Goal: Task Accomplishment & Management: Manage account settings

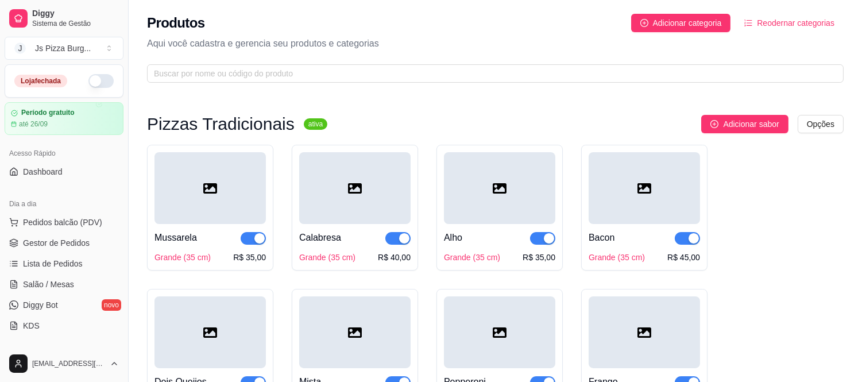
click at [592, 174] on div at bounding box center [643, 188] width 111 height 72
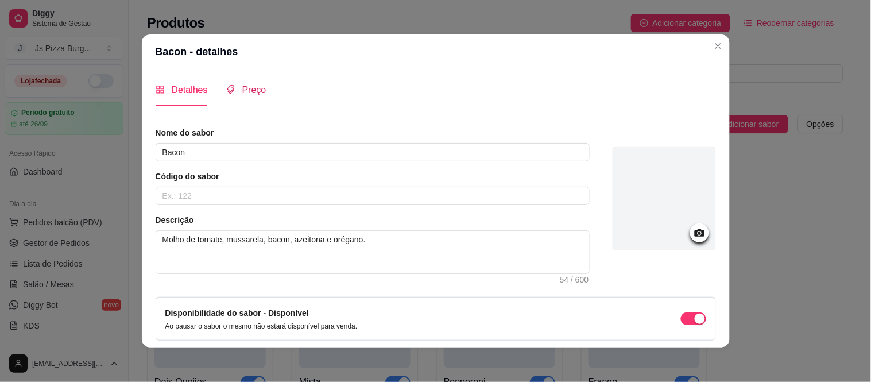
click at [241, 96] on div "Preço" at bounding box center [246, 90] width 40 height 14
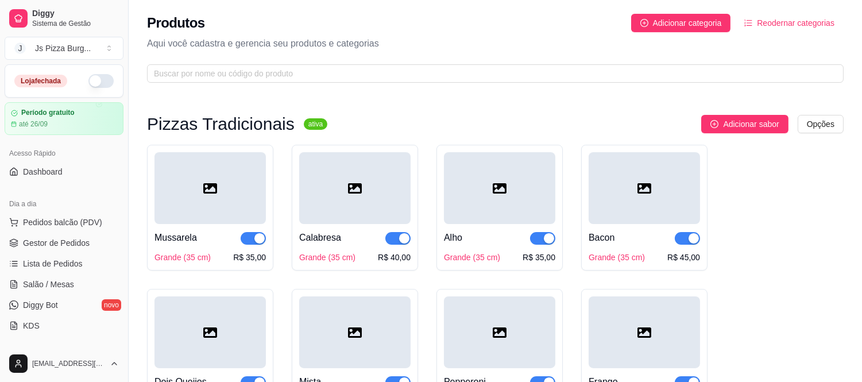
click at [354, 239] on div "Calabresa" at bounding box center [354, 238] width 111 height 14
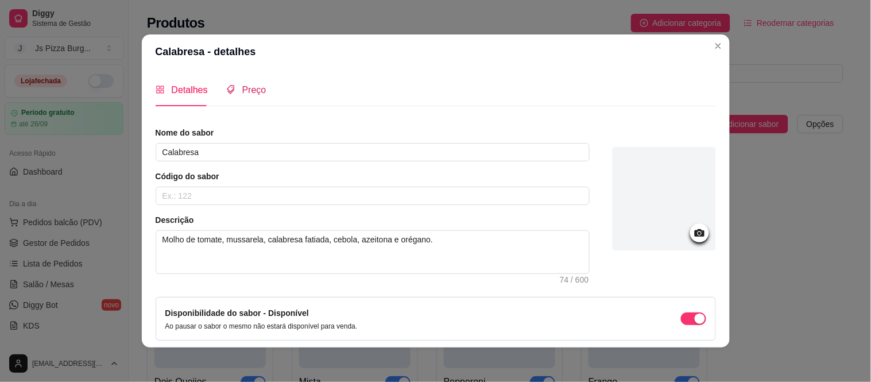
click at [255, 95] on span "Preço" at bounding box center [254, 90] width 24 height 10
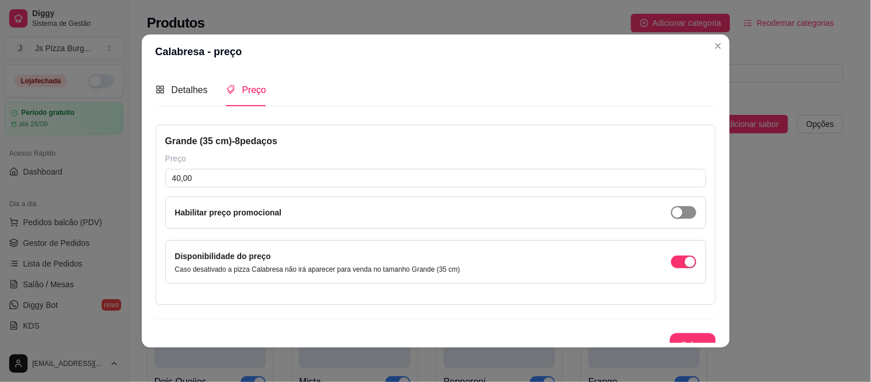
click at [672, 211] on div "button" at bounding box center [677, 212] width 10 height 10
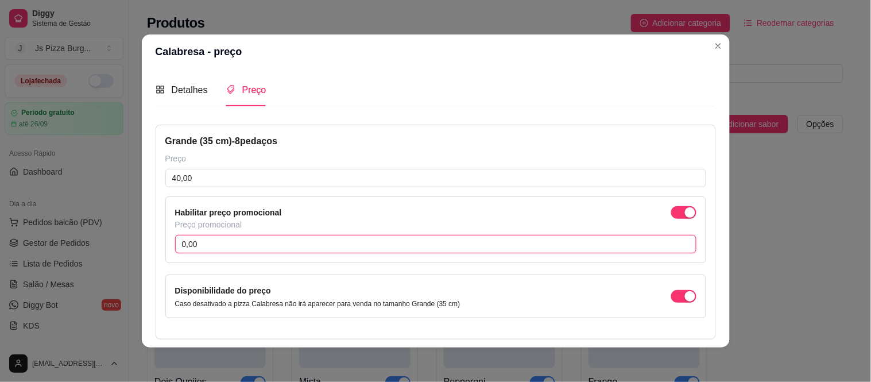
click at [245, 249] on input "0,00" at bounding box center [435, 244] width 521 height 18
type input "29,99"
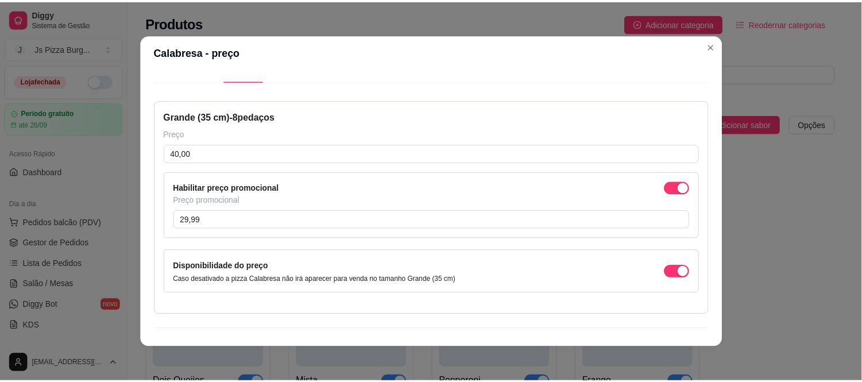
scroll to position [48, 0]
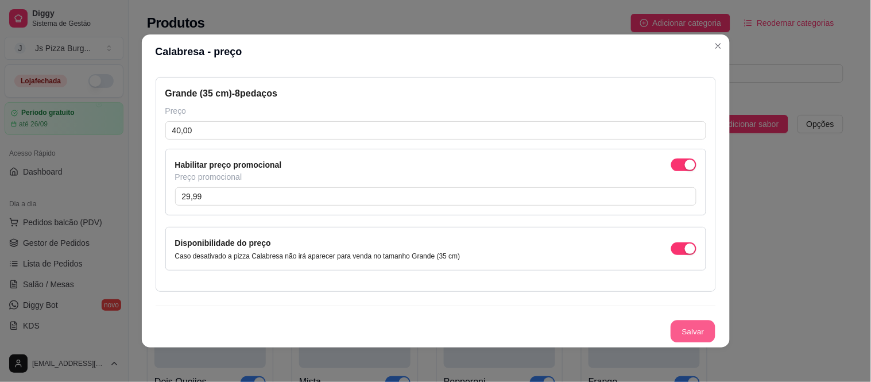
click at [686, 341] on button "Salvar" at bounding box center [692, 331] width 45 height 22
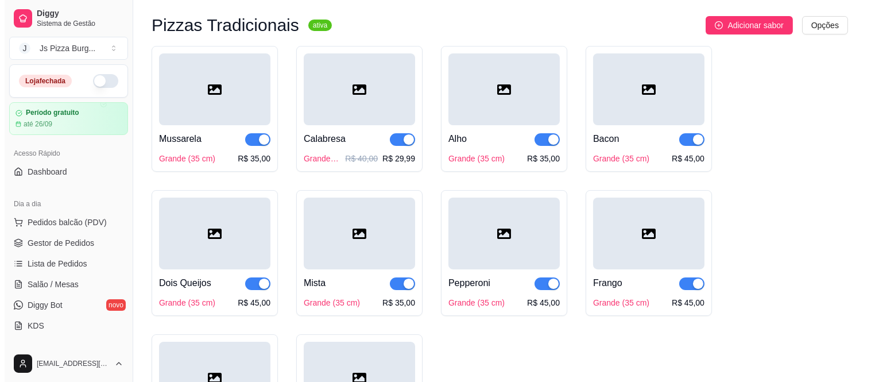
scroll to position [102, 0]
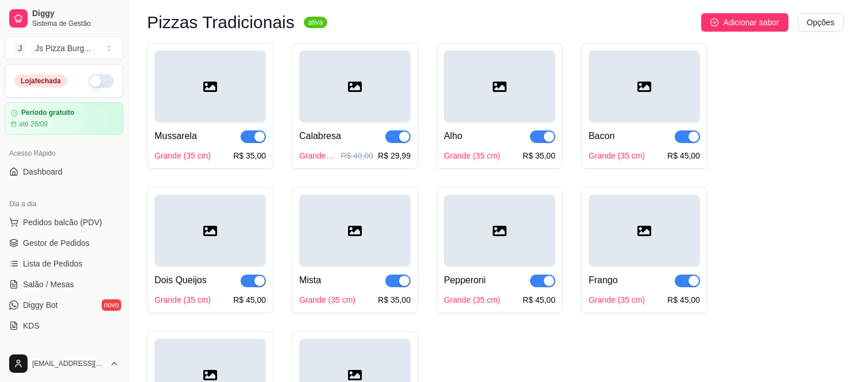
click at [226, 135] on div "Mussarela" at bounding box center [209, 136] width 111 height 14
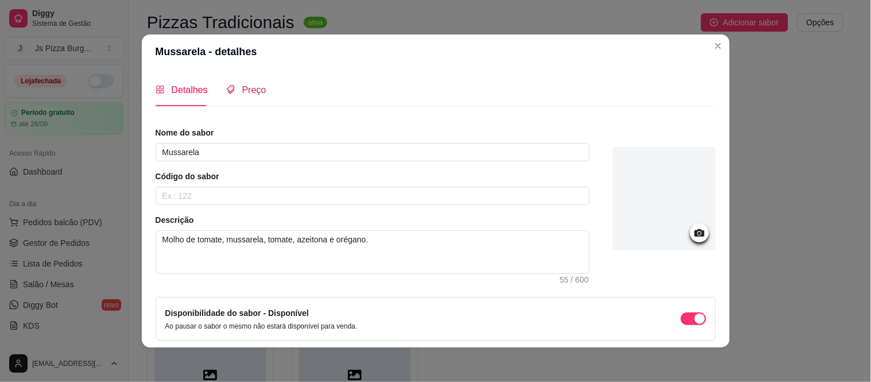
click at [254, 85] on span "Preço" at bounding box center [254, 90] width 24 height 10
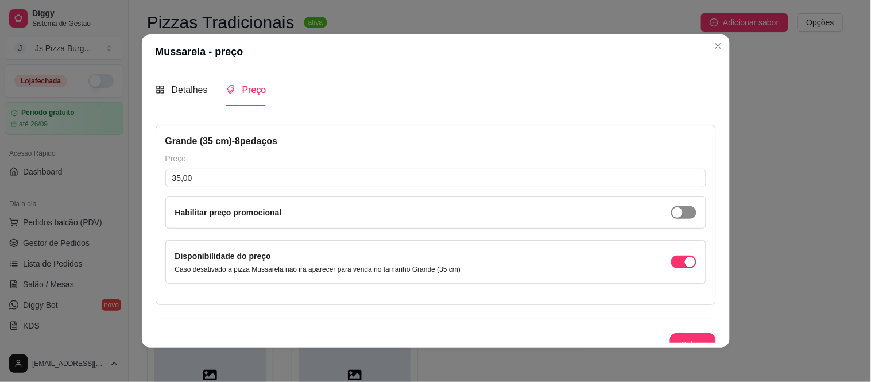
click at [672, 215] on div "button" at bounding box center [677, 212] width 10 height 10
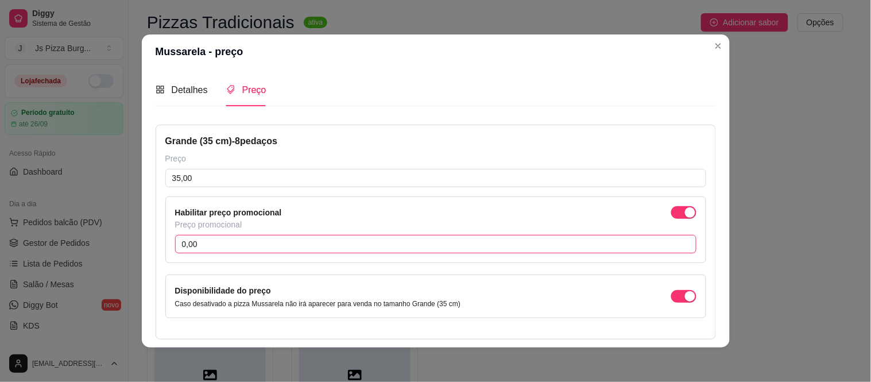
click at [630, 247] on input "0,00" at bounding box center [435, 244] width 521 height 18
type input "29,99"
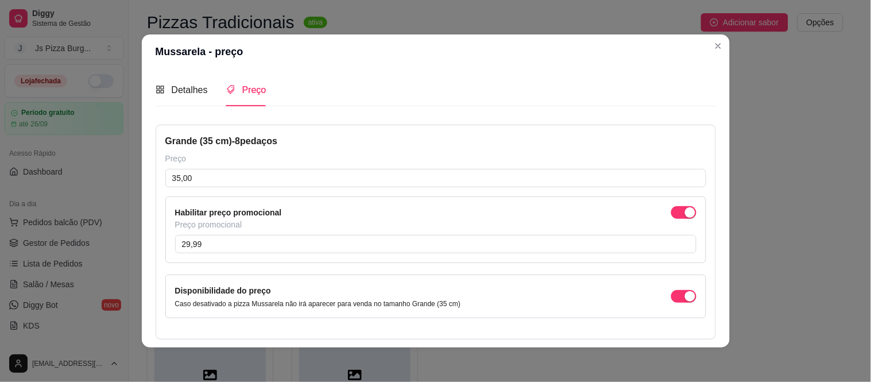
scroll to position [48, 0]
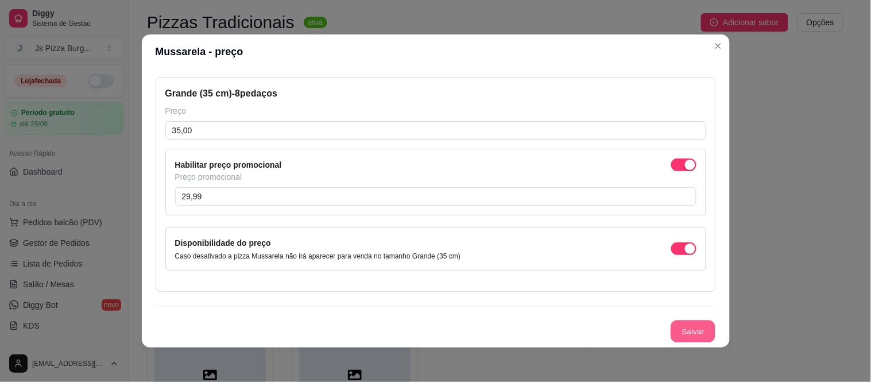
click at [674, 335] on button "Salvar" at bounding box center [692, 331] width 45 height 22
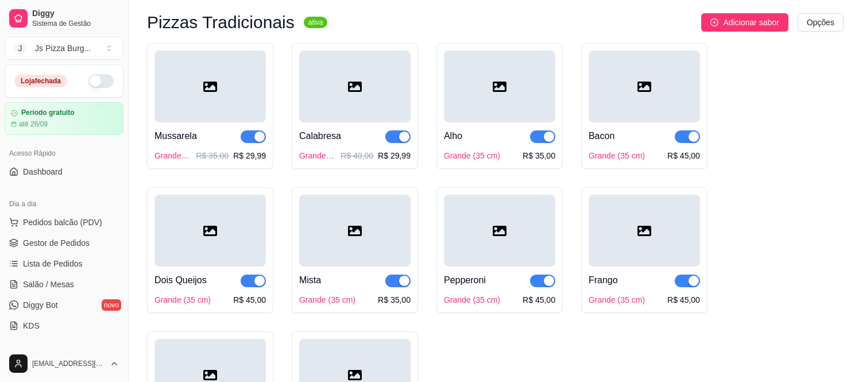
click at [344, 282] on div "Mista" at bounding box center [354, 280] width 111 height 14
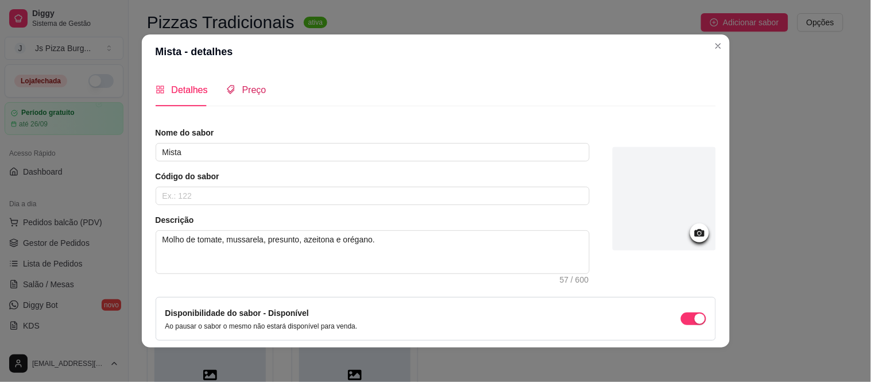
click at [248, 91] on span "Preço" at bounding box center [254, 90] width 24 height 10
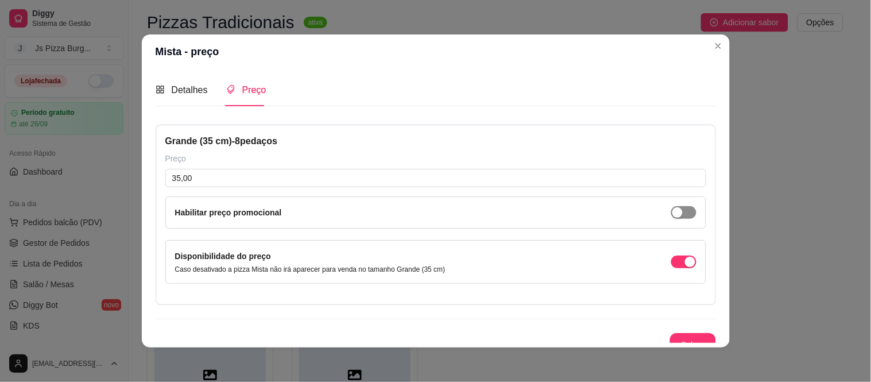
click at [672, 212] on div "button" at bounding box center [677, 212] width 10 height 10
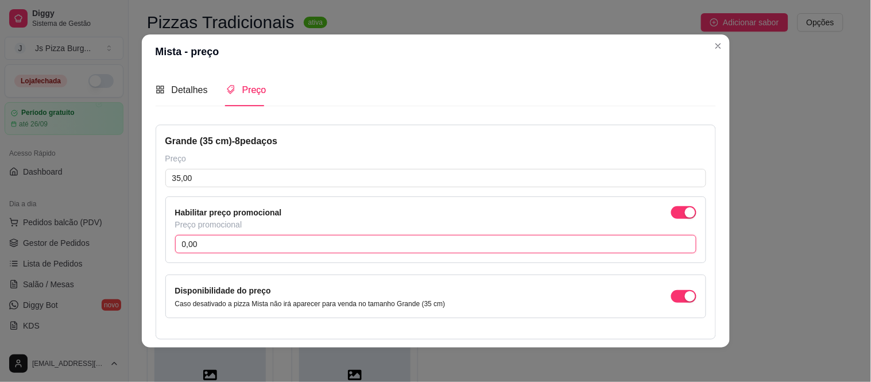
click at [605, 243] on input "0,00" at bounding box center [435, 244] width 521 height 18
type input "29,99"
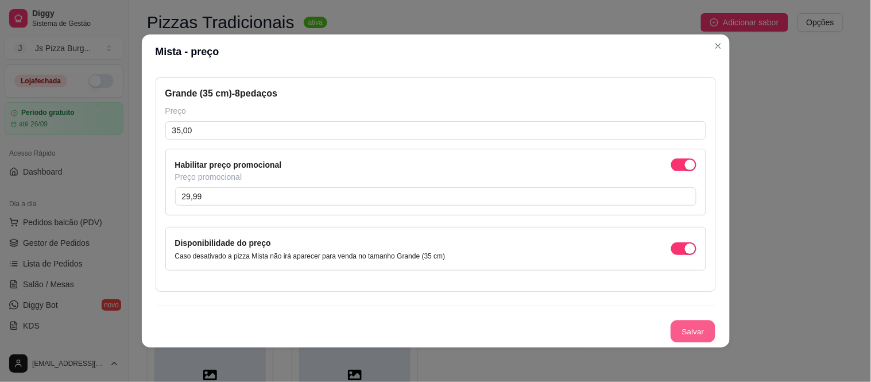
click at [683, 331] on button "Salvar" at bounding box center [692, 331] width 45 height 22
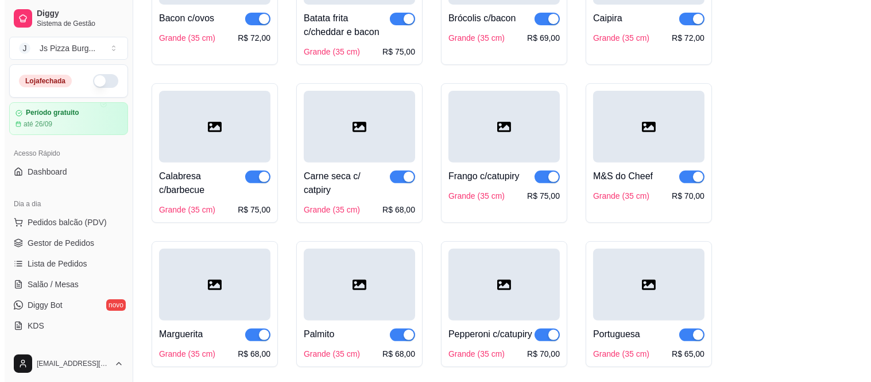
scroll to position [867, 0]
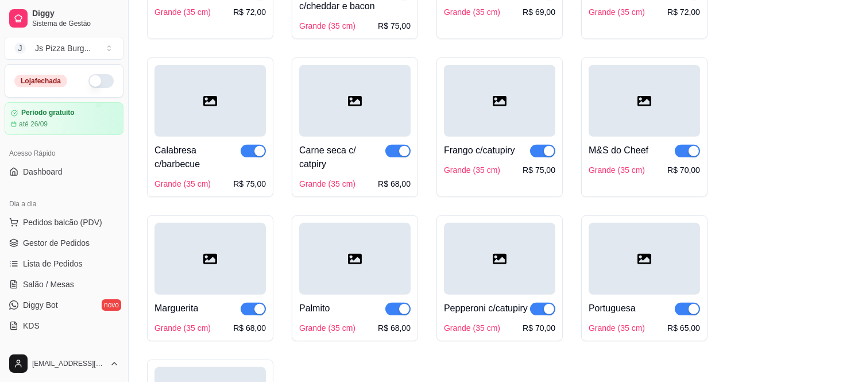
click at [514, 182] on div "Frango c/catupiry Grande (35 cm) R$ 75,00" at bounding box center [499, 126] width 126 height 139
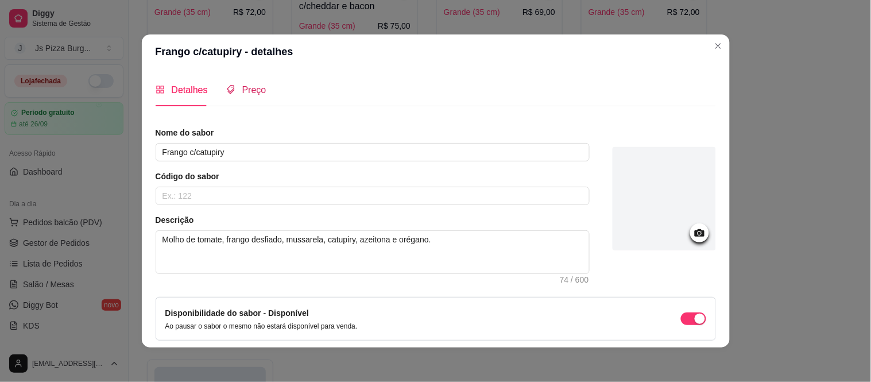
click at [250, 85] on span "Preço" at bounding box center [254, 90] width 24 height 10
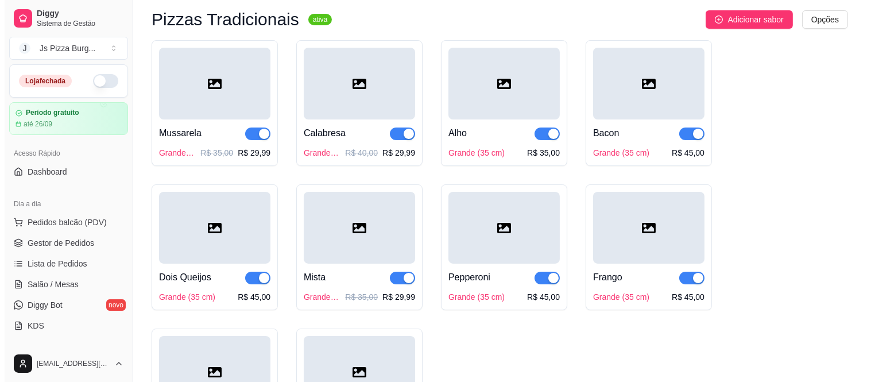
scroll to position [102, 0]
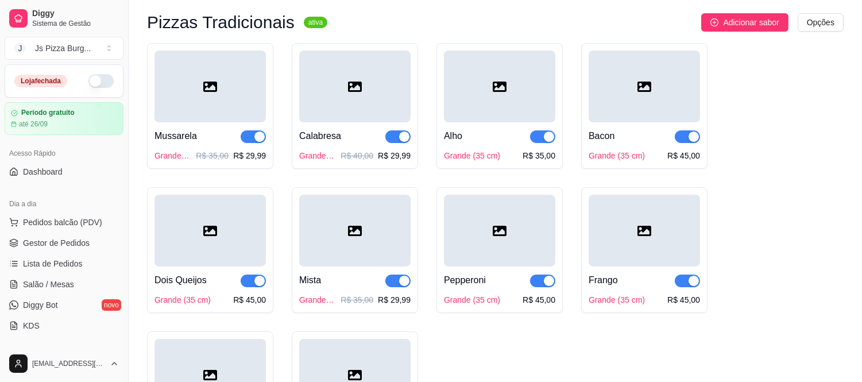
click at [511, 133] on div "Alho" at bounding box center [499, 136] width 111 height 14
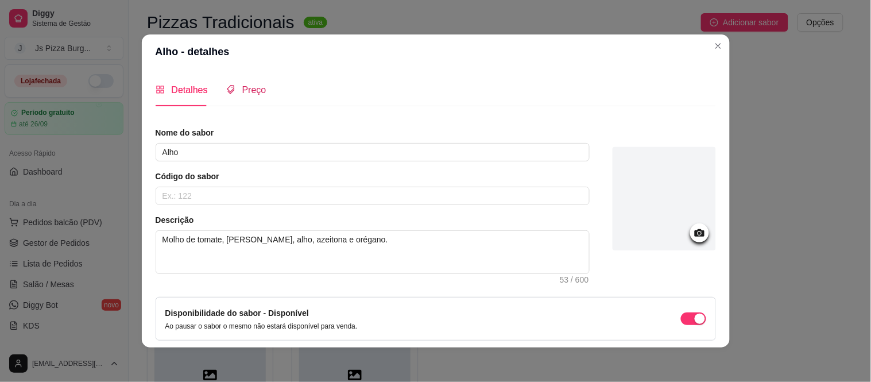
click at [249, 88] on span "Preço" at bounding box center [254, 90] width 24 height 10
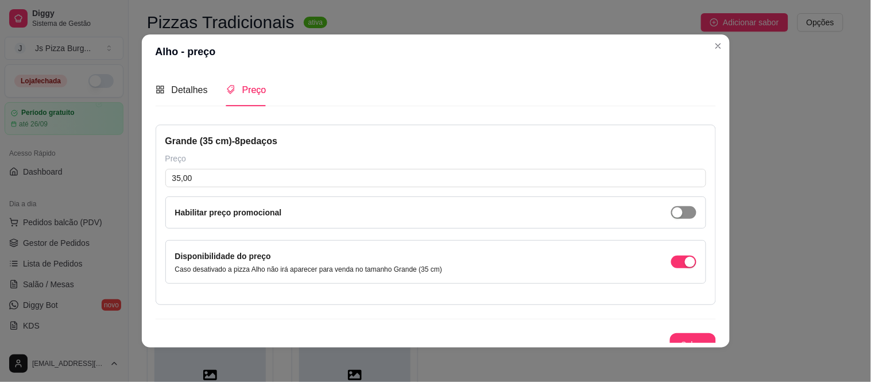
click at [672, 208] on div "button" at bounding box center [677, 212] width 10 height 10
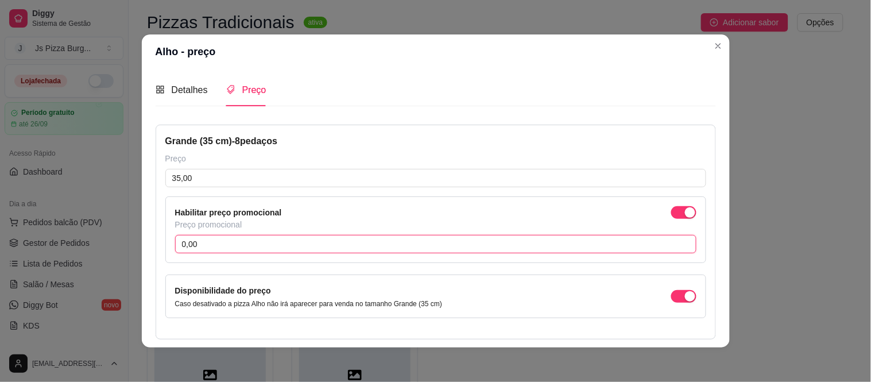
click at [472, 246] on input "0,00" at bounding box center [435, 244] width 521 height 18
type input "29,99"
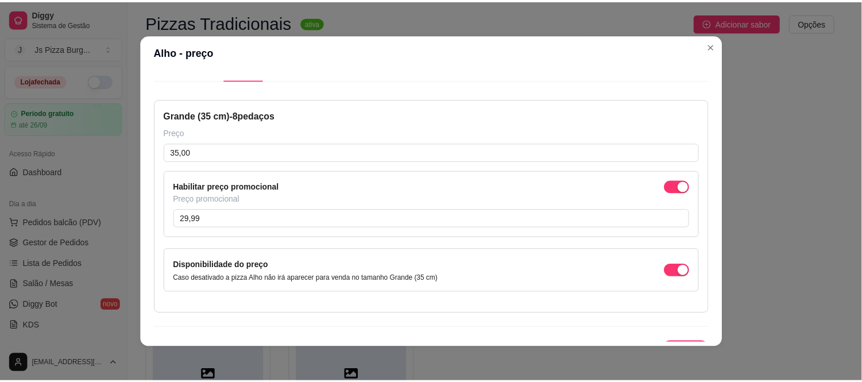
scroll to position [48, 0]
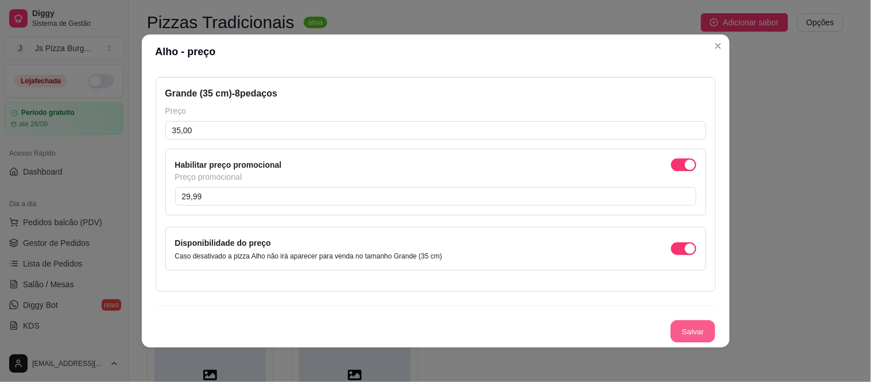
click at [678, 334] on button "Salvar" at bounding box center [692, 331] width 45 height 22
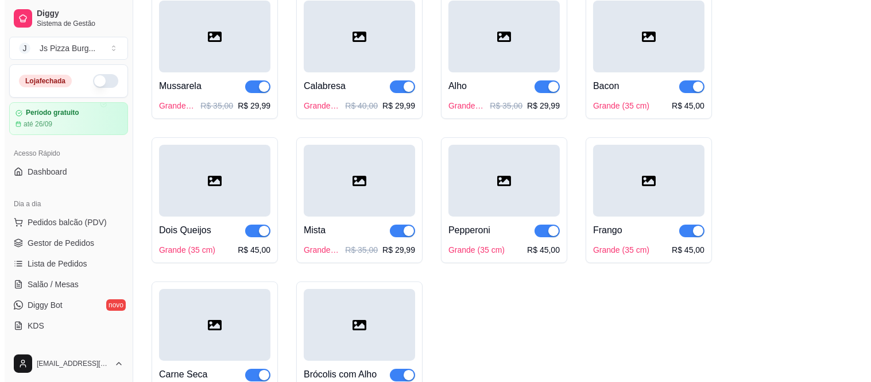
scroll to position [153, 0]
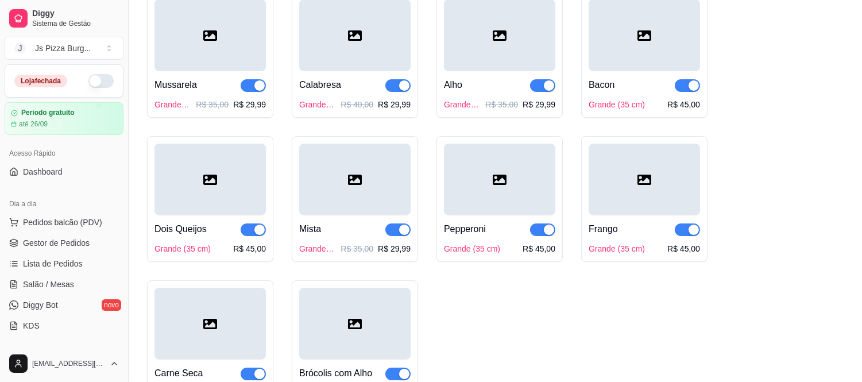
click at [221, 232] on div "Dois Queijos" at bounding box center [209, 229] width 111 height 14
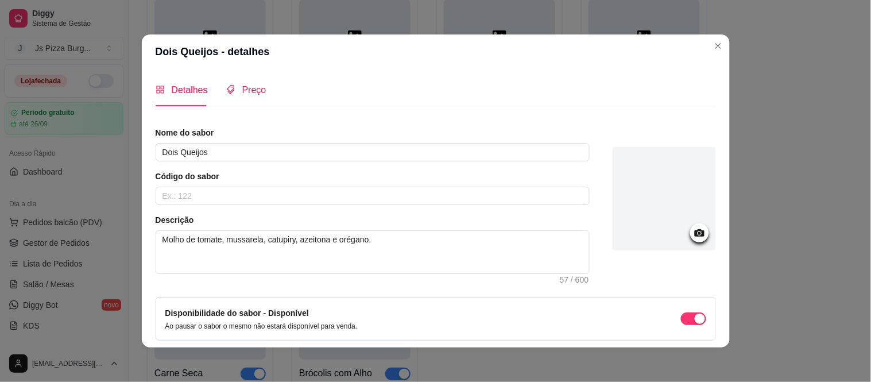
click at [253, 92] on span "Preço" at bounding box center [254, 90] width 24 height 10
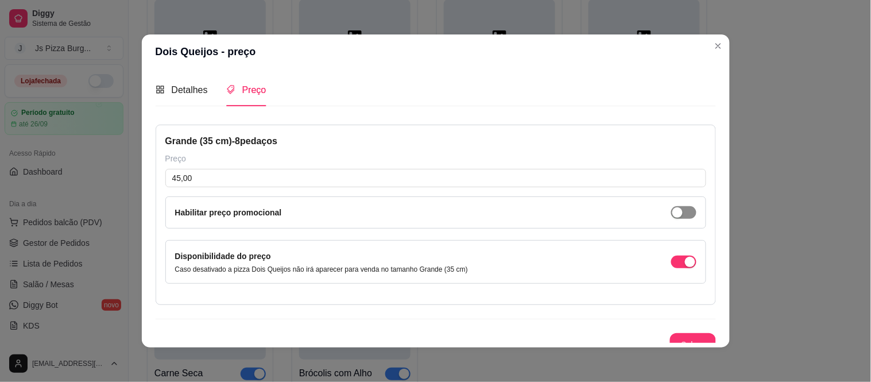
click at [671, 217] on span "button" at bounding box center [683, 212] width 25 height 13
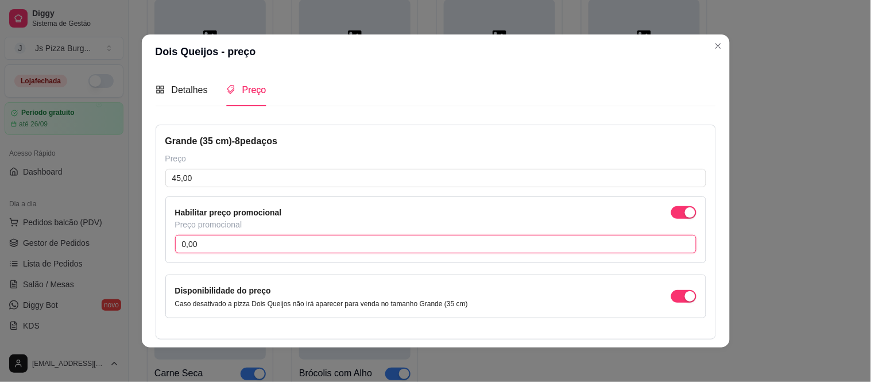
click at [524, 250] on input "0,00" at bounding box center [435, 244] width 521 height 18
type input "29,99"
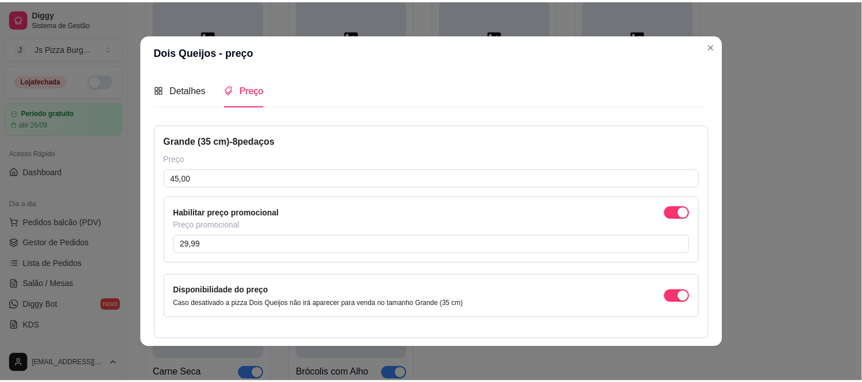
scroll to position [48, 0]
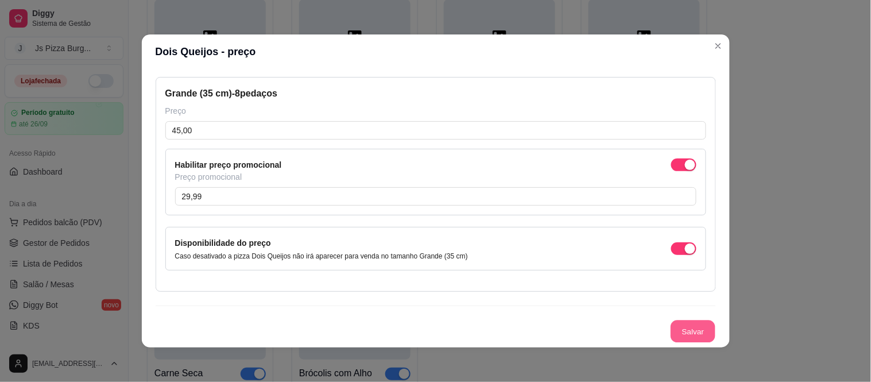
click at [681, 328] on button "Salvar" at bounding box center [692, 331] width 45 height 22
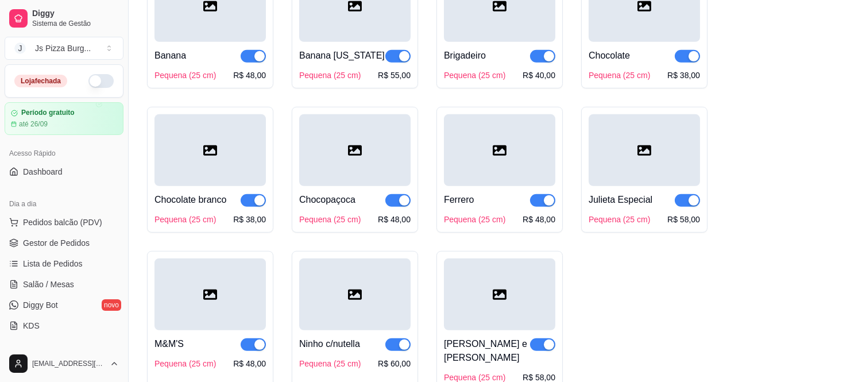
scroll to position [1479, 0]
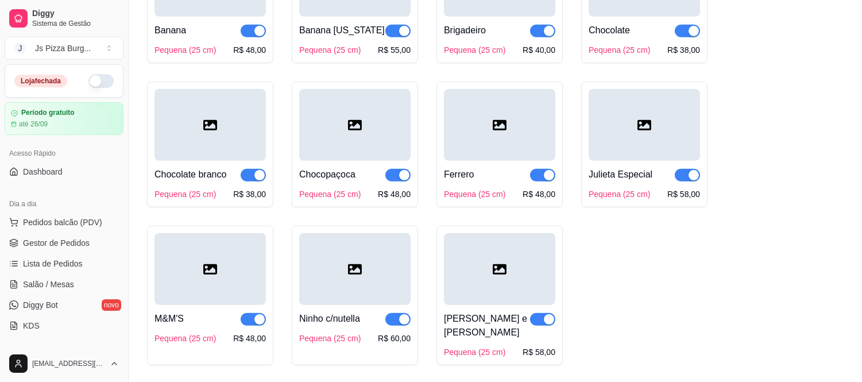
click at [639, 181] on div "Julieta Especial" at bounding box center [620, 175] width 64 height 14
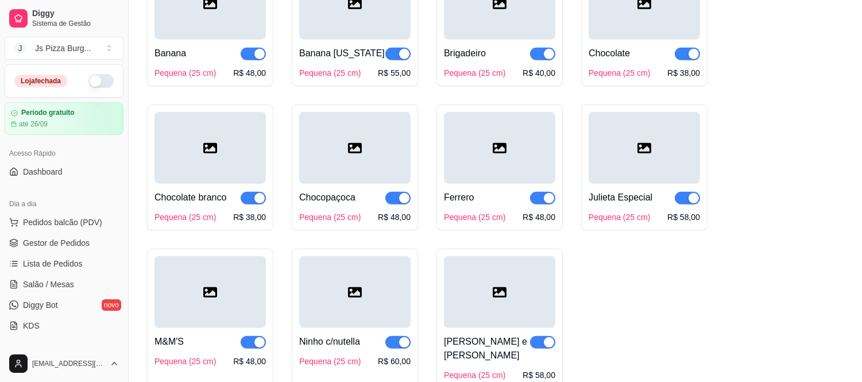
scroll to position [1454, 0]
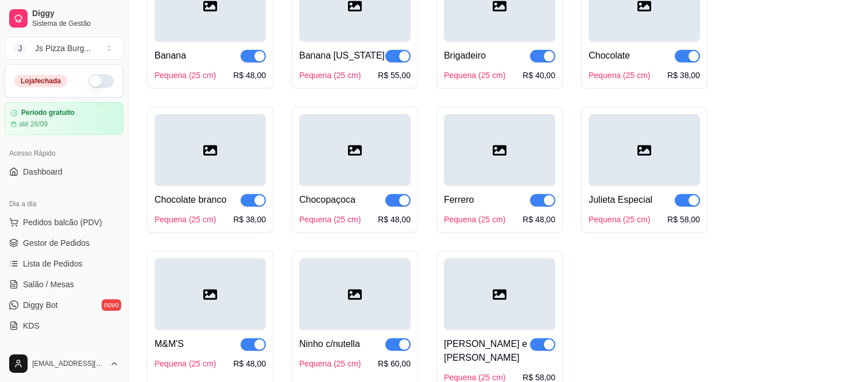
click at [490, 215] on div "Ferrero Pequena (25 cm) R$ 48,00" at bounding box center [499, 205] width 111 height 39
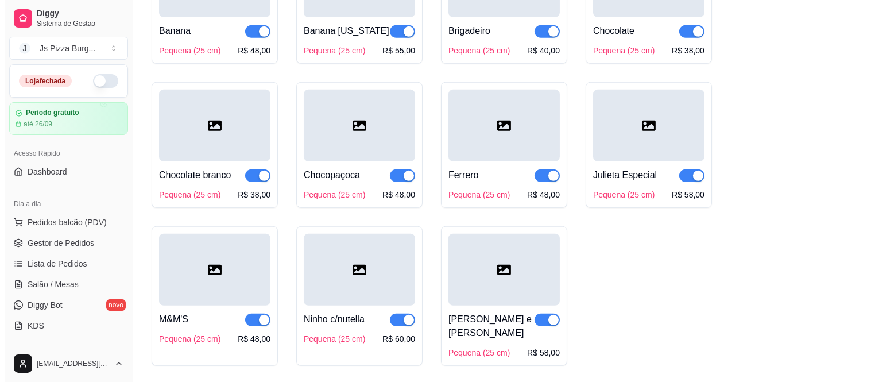
scroll to position [1479, 0]
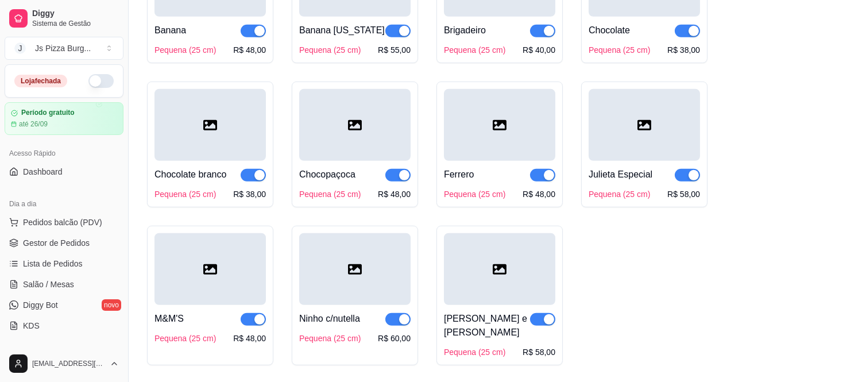
click at [653, 56] on div "Chocolate Pequena (25 cm) R$ 38,00" at bounding box center [643, 36] width 111 height 39
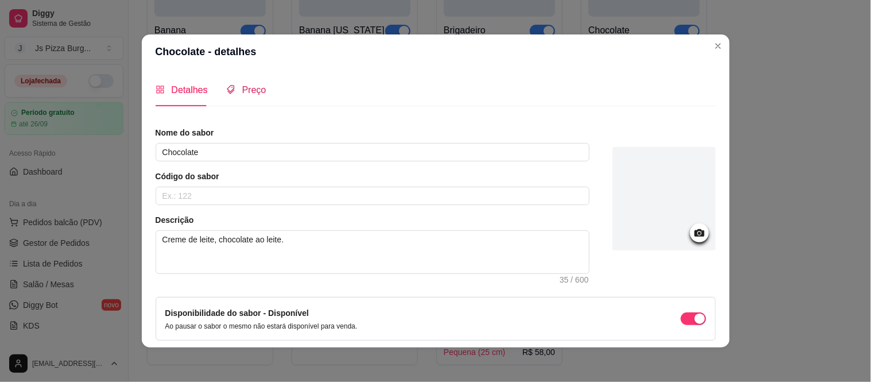
click at [243, 94] on span "Preço" at bounding box center [254, 90] width 24 height 10
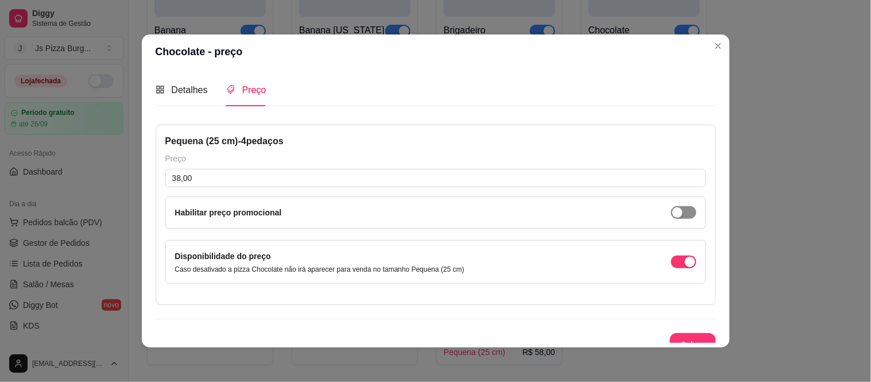
click at [672, 213] on div "button" at bounding box center [677, 212] width 10 height 10
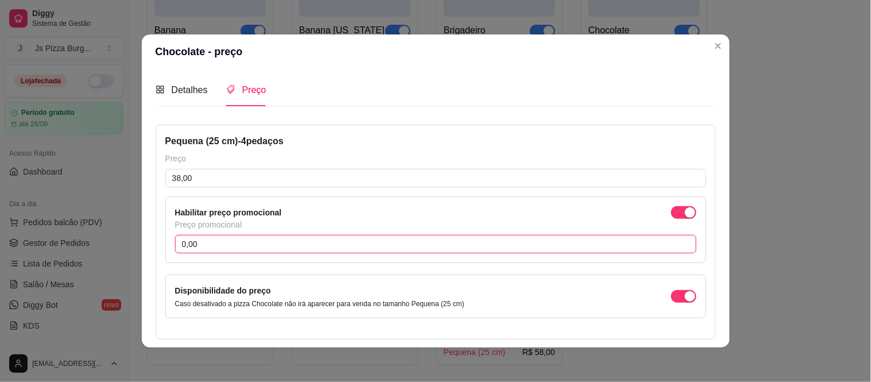
click at [649, 243] on input "0,00" at bounding box center [435, 244] width 521 height 18
type input "29,99"
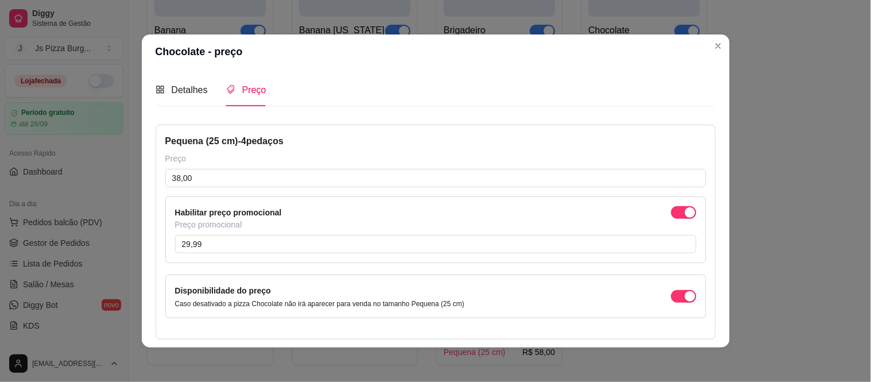
scroll to position [48, 0]
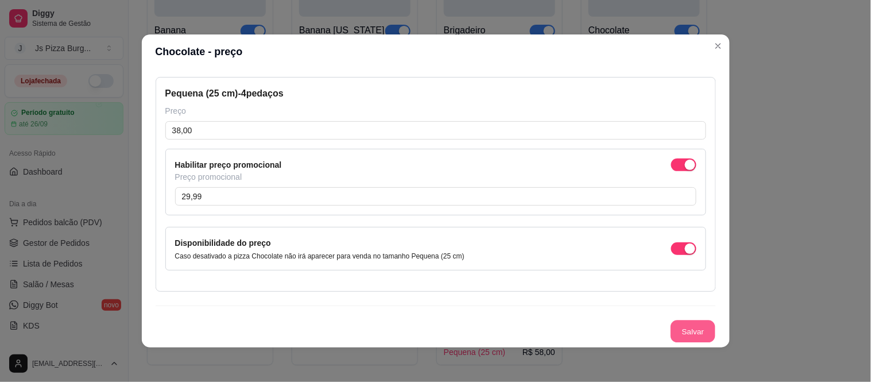
click at [686, 326] on button "Salvar" at bounding box center [692, 331] width 45 height 22
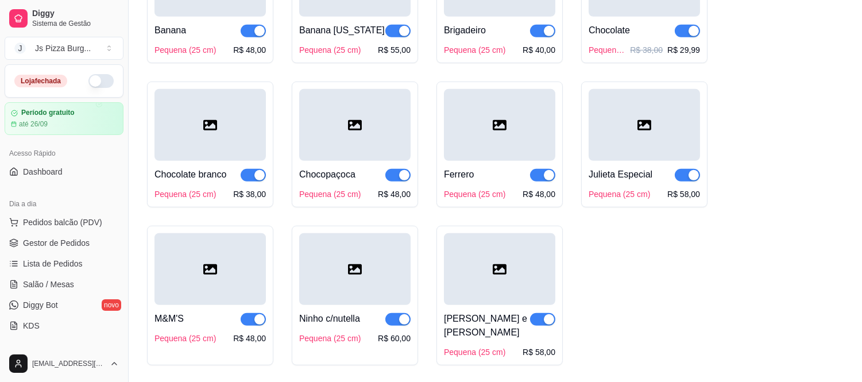
click at [230, 200] on div "Chocolate branco Pequena (25 cm) R$ 38,00" at bounding box center [209, 180] width 111 height 39
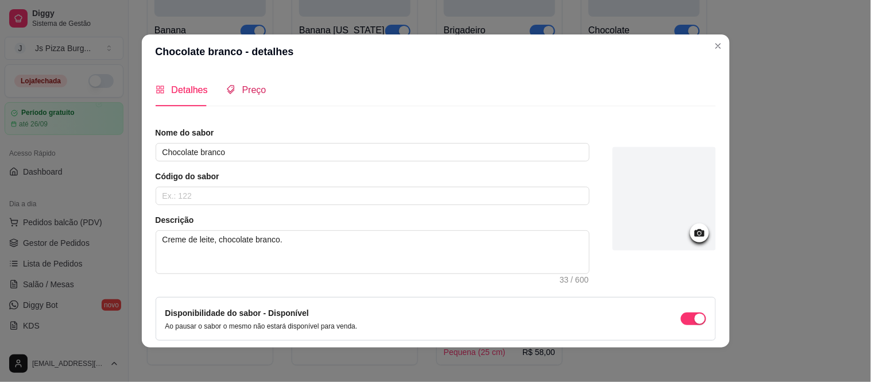
click at [242, 88] on span "Preço" at bounding box center [254, 90] width 24 height 10
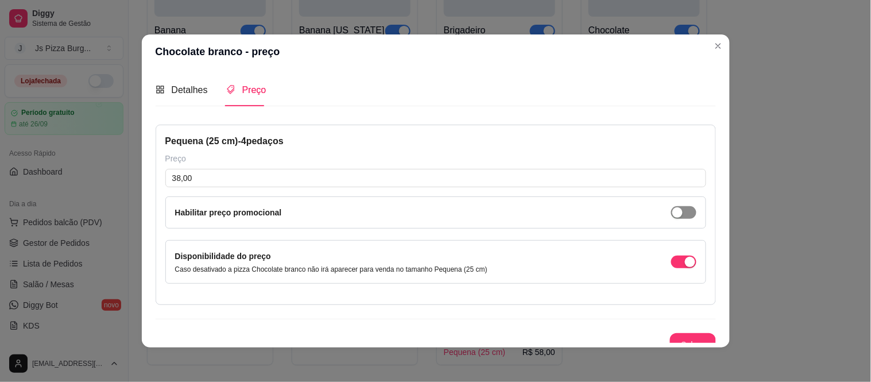
click at [671, 218] on span "button" at bounding box center [683, 212] width 25 height 13
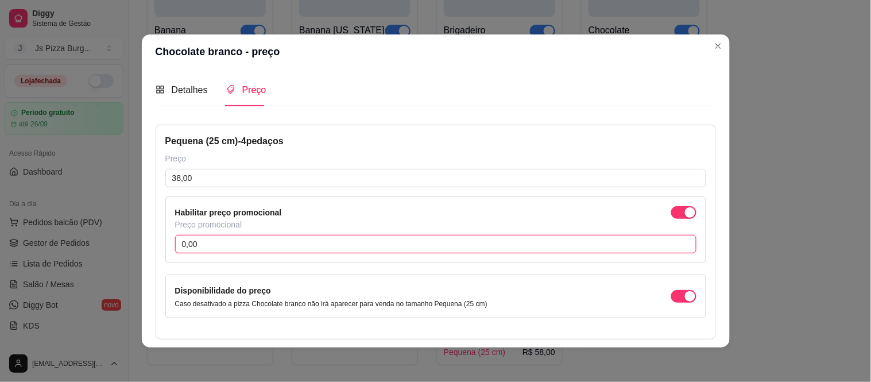
click at [603, 241] on input "0,00" at bounding box center [435, 244] width 521 height 18
type input "29,99"
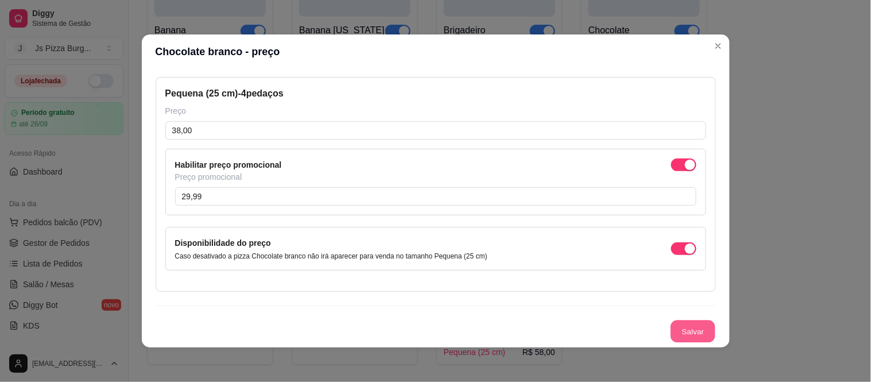
click at [688, 332] on button "Salvar" at bounding box center [692, 331] width 45 height 22
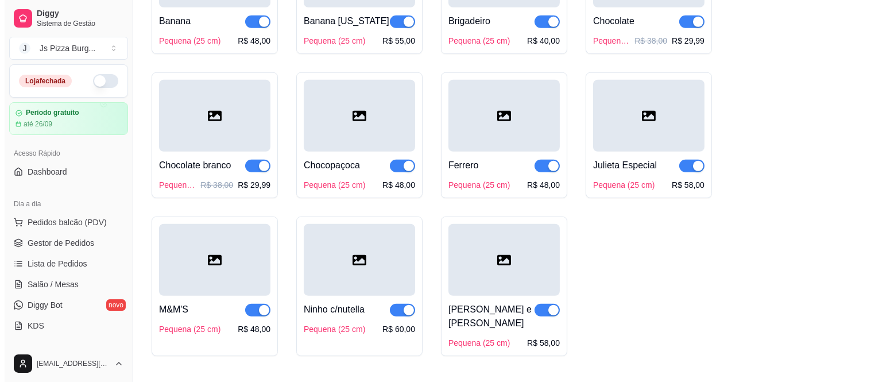
scroll to position [1479, 0]
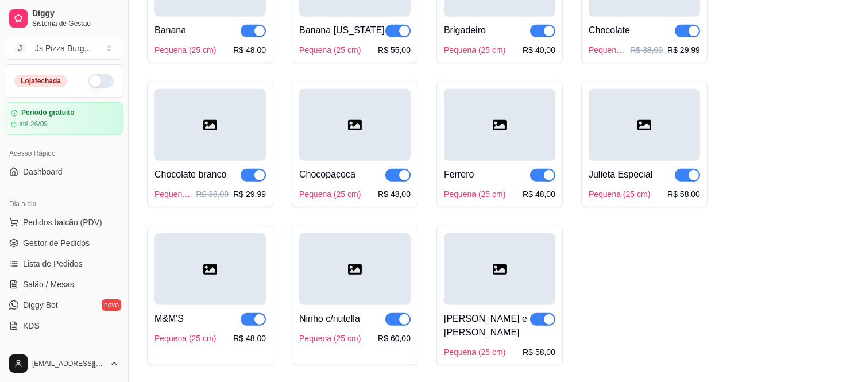
click at [370, 37] on div "Banana [US_STATE]" at bounding box center [354, 31] width 111 height 14
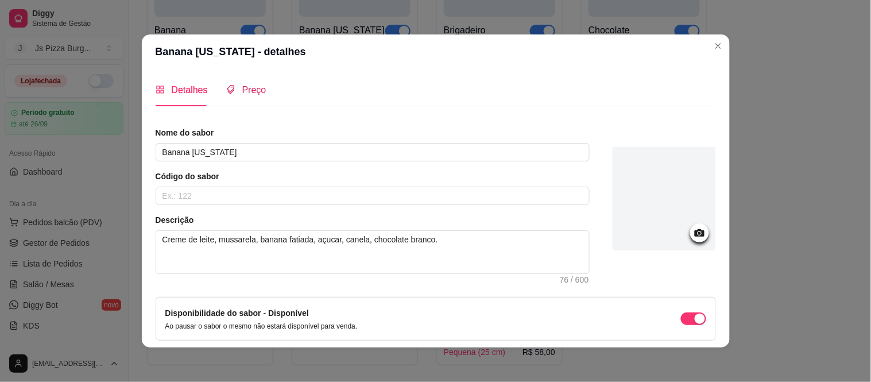
click at [248, 89] on span "Preço" at bounding box center [254, 90] width 24 height 10
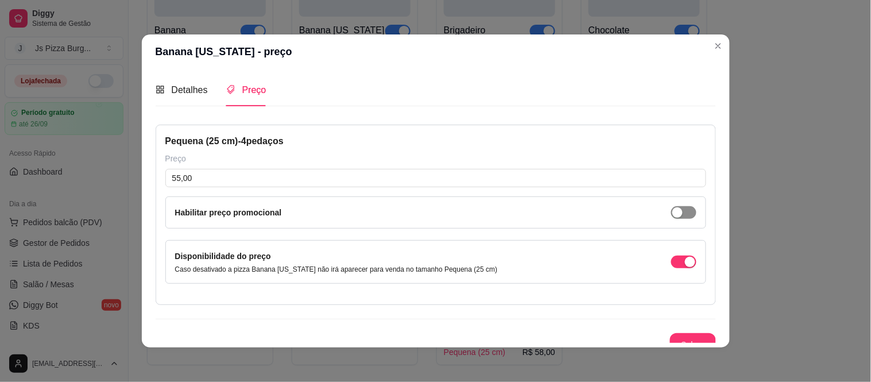
click at [672, 212] on div "button" at bounding box center [677, 212] width 10 height 10
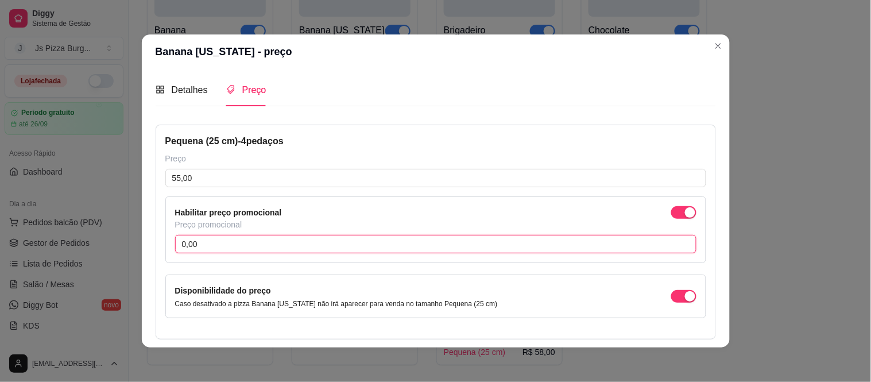
click at [641, 247] on input "0,00" at bounding box center [435, 244] width 521 height 18
type input "29,99"
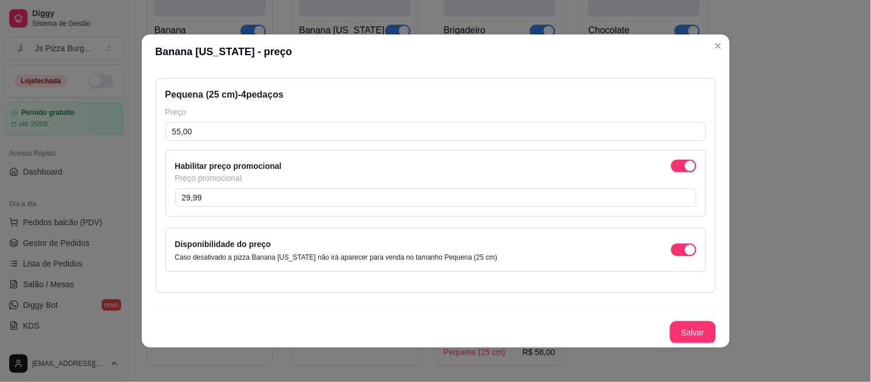
scroll to position [48, 0]
click at [684, 331] on button "Salvar" at bounding box center [692, 331] width 45 height 22
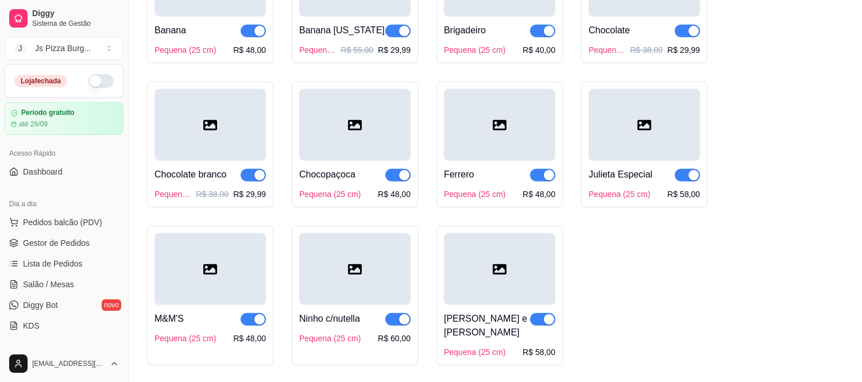
click at [211, 37] on div "Banana" at bounding box center [209, 31] width 111 height 14
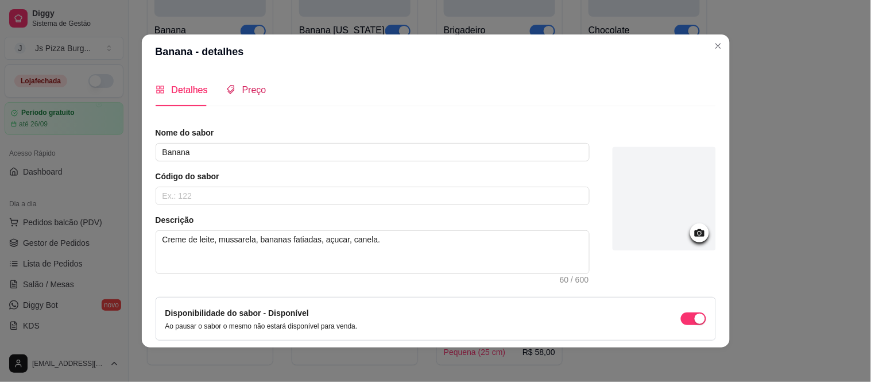
click at [258, 94] on span "Preço" at bounding box center [254, 90] width 24 height 10
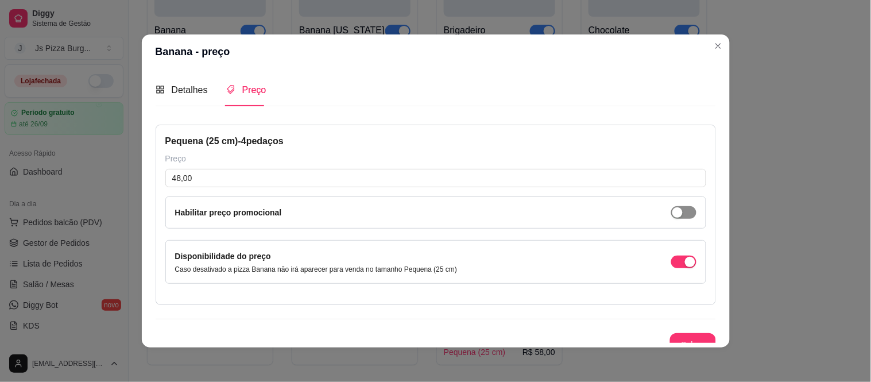
click at [671, 207] on span "button" at bounding box center [683, 212] width 25 height 13
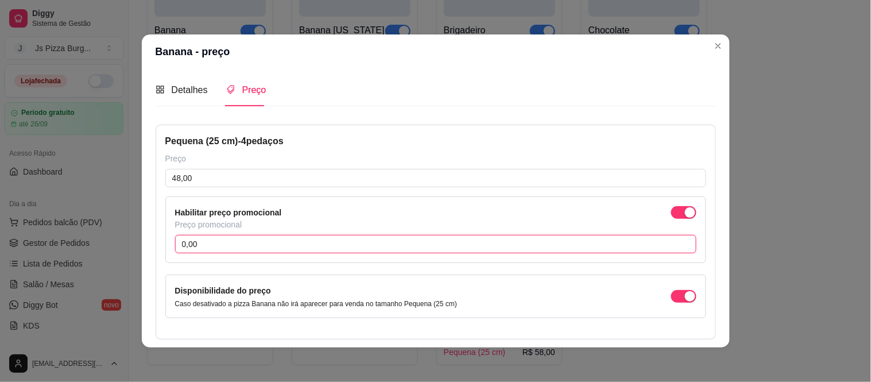
click at [656, 242] on input "0,00" at bounding box center [435, 244] width 521 height 18
type input "29,99"
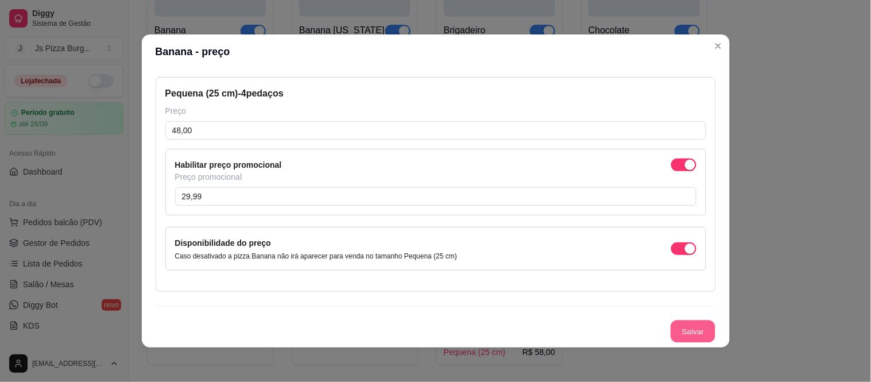
click at [693, 329] on button "Salvar" at bounding box center [692, 331] width 45 height 22
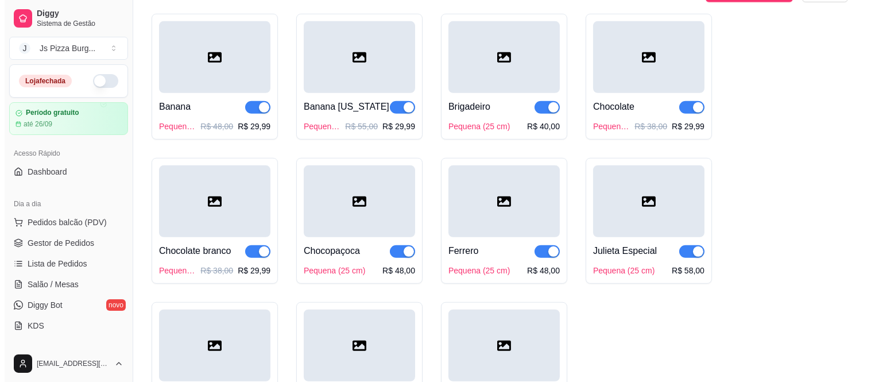
scroll to position [1378, 0]
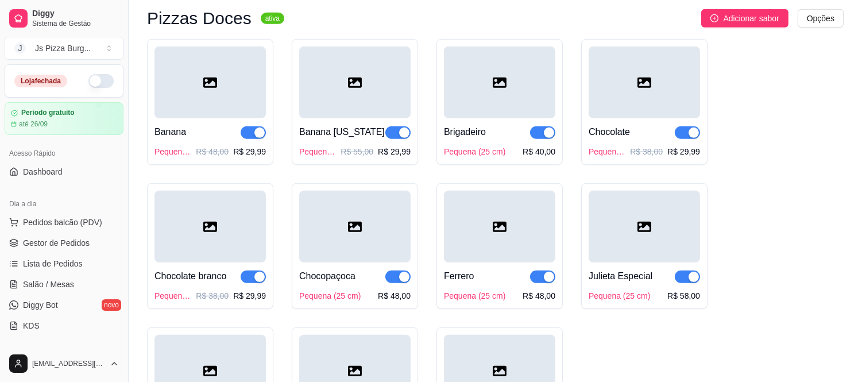
click at [507, 139] on div "Brigadeiro" at bounding box center [499, 132] width 111 height 14
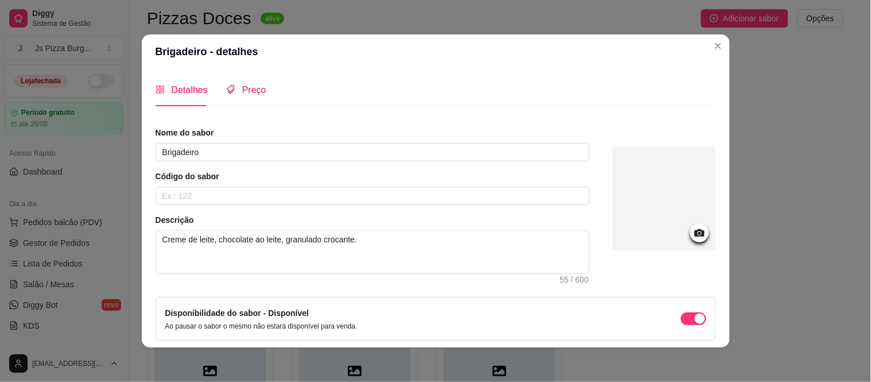
click at [257, 89] on span "Preço" at bounding box center [254, 90] width 24 height 10
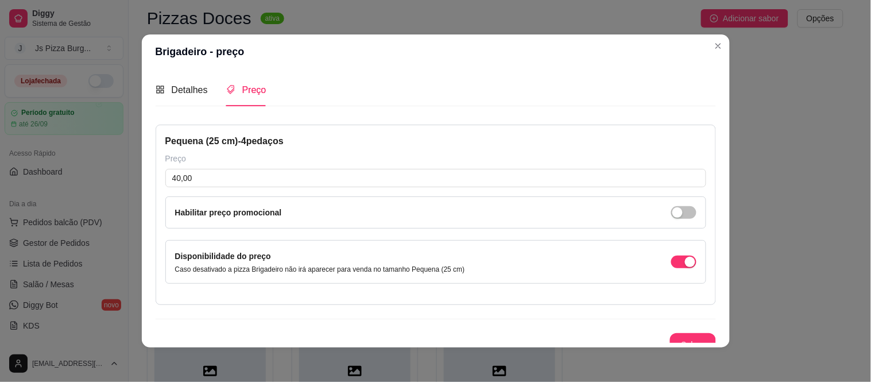
click at [670, 201] on div "Habilitar preço promocional" at bounding box center [435, 212] width 541 height 32
click at [670, 204] on div "Habilitar preço promocional" at bounding box center [435, 212] width 541 height 32
click at [673, 209] on span "button" at bounding box center [683, 212] width 25 height 13
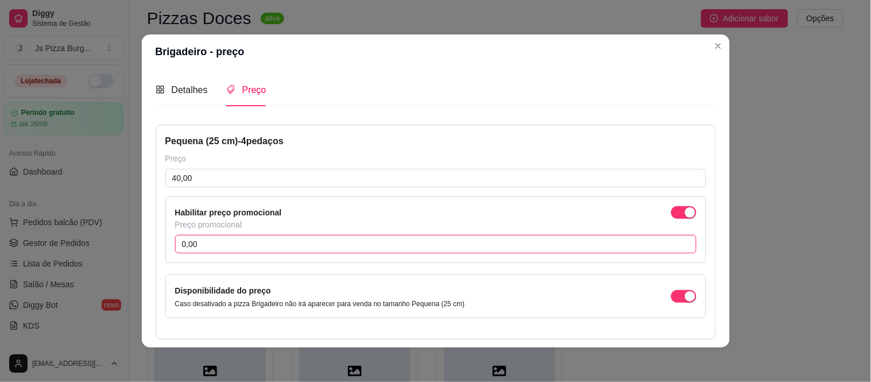
click at [645, 241] on input "0,00" at bounding box center [435, 244] width 521 height 18
type input "29,99"
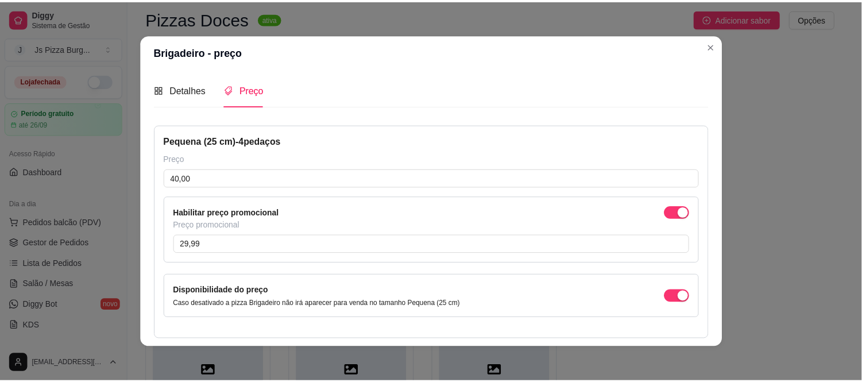
scroll to position [48, 0]
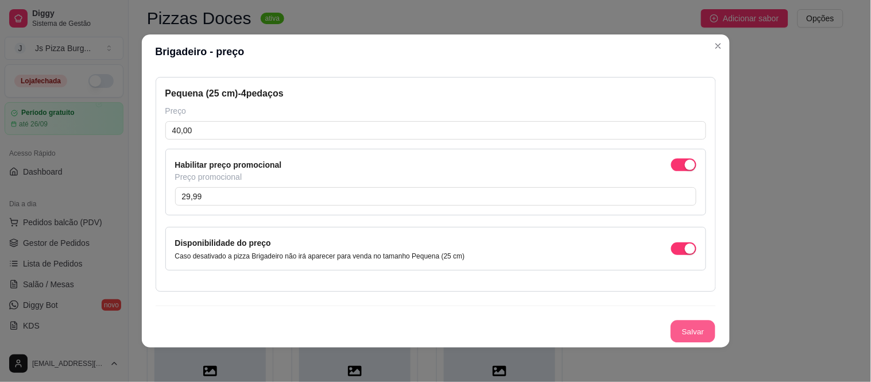
click at [683, 331] on button "Salvar" at bounding box center [692, 331] width 45 height 22
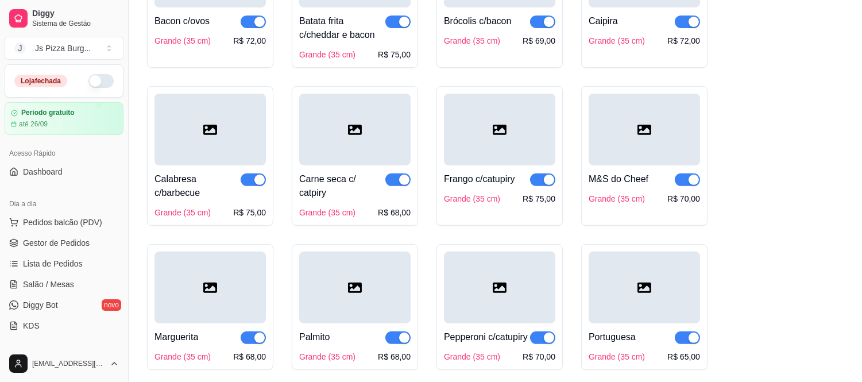
scroll to position [841, 0]
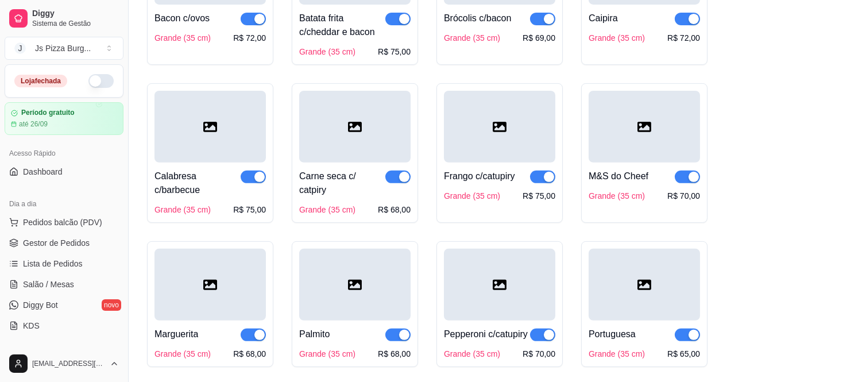
click at [515, 208] on div "Frango c/catupiry Grande (35 cm) R$ 75,00" at bounding box center [499, 152] width 126 height 139
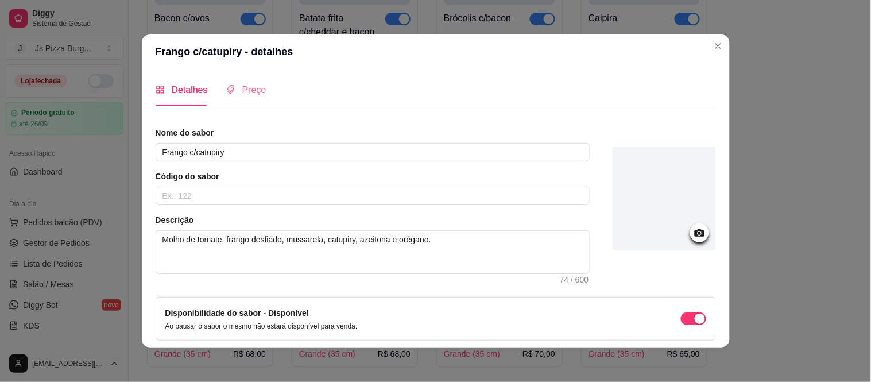
click at [247, 101] on div "Preço" at bounding box center [246, 89] width 40 height 33
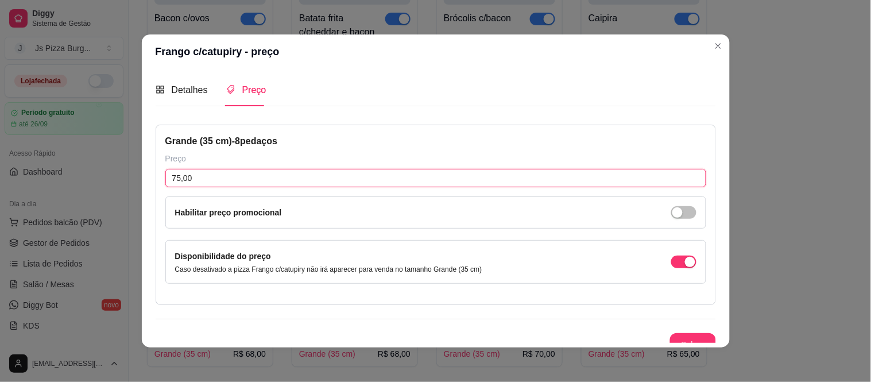
click at [170, 177] on input "75,00" at bounding box center [435, 178] width 541 height 18
type input "65,00"
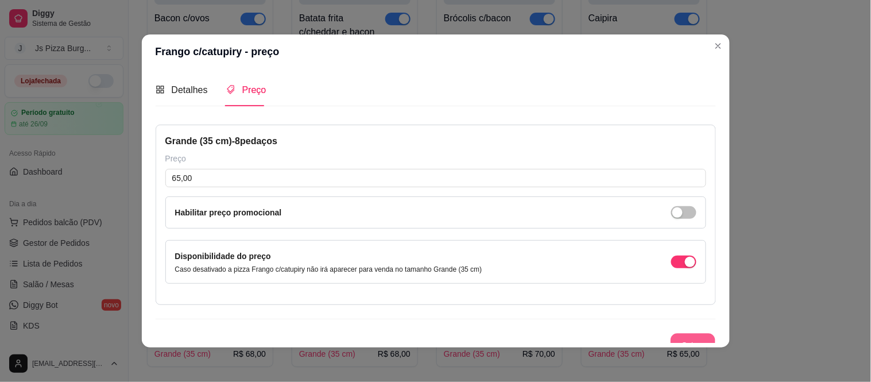
click at [679, 339] on button "Salvar" at bounding box center [692, 344] width 45 height 22
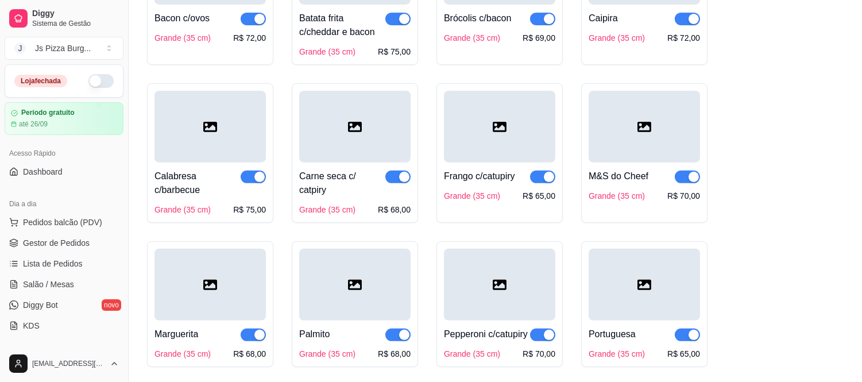
click at [532, 214] on div "Frango c/catupiry Grande (35 cm) R$ 65,00" at bounding box center [499, 152] width 126 height 139
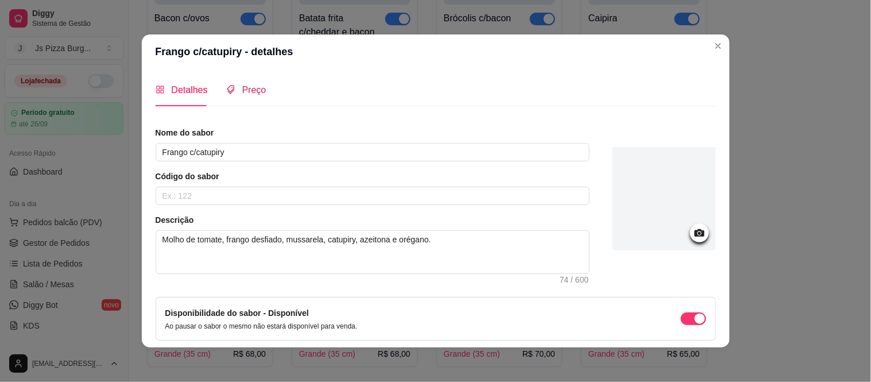
click at [231, 92] on div "Preço" at bounding box center [246, 90] width 40 height 14
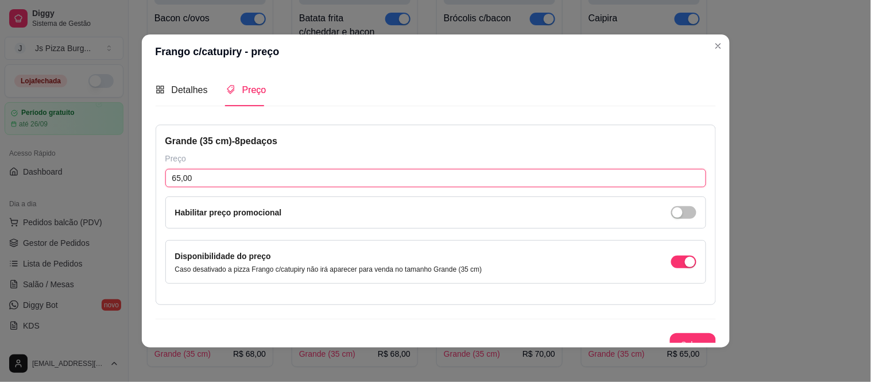
click at [185, 182] on input "65,00" at bounding box center [435, 178] width 541 height 18
type input "58,00"
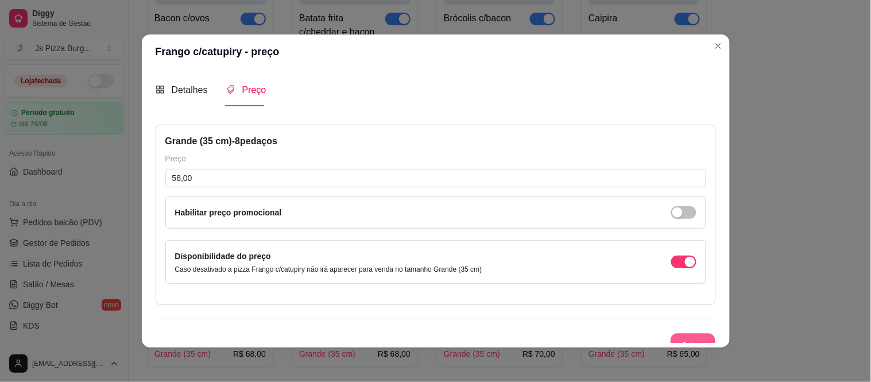
click at [688, 337] on button "Salvar" at bounding box center [692, 344] width 45 height 22
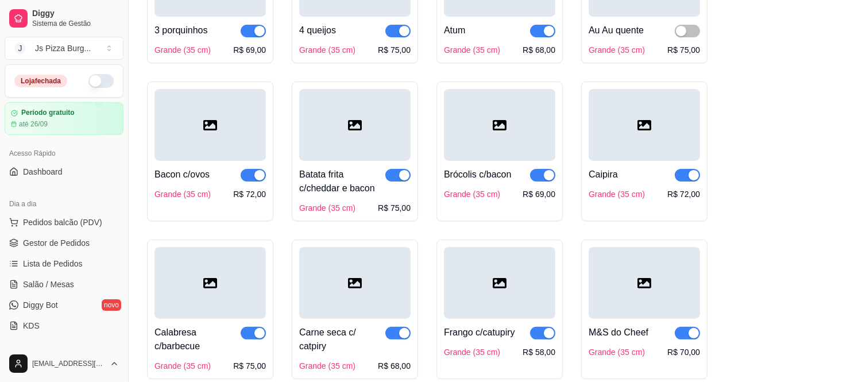
scroll to position [689, 0]
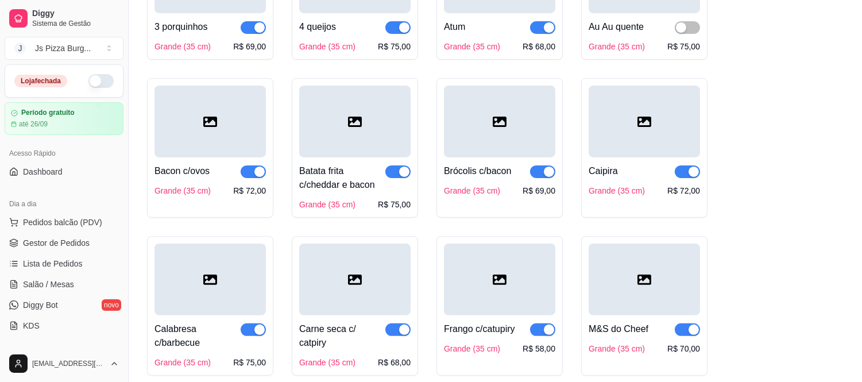
click at [219, 185] on div "Bacon c/ovos Grande (35 cm) R$ 72,00" at bounding box center [209, 176] width 111 height 39
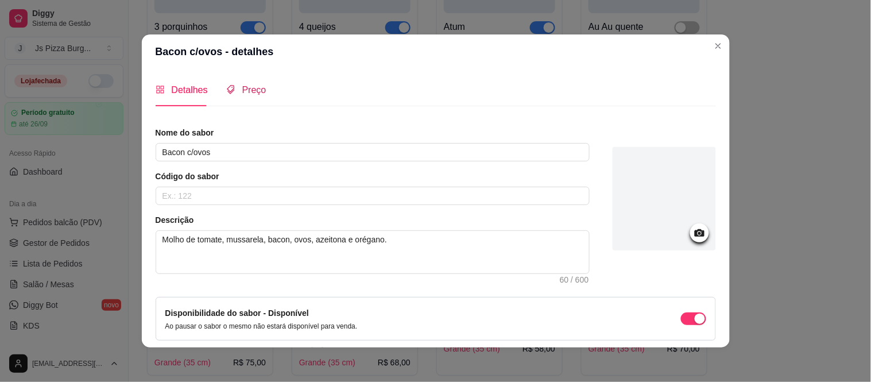
click at [245, 93] on span "Preço" at bounding box center [254, 90] width 24 height 10
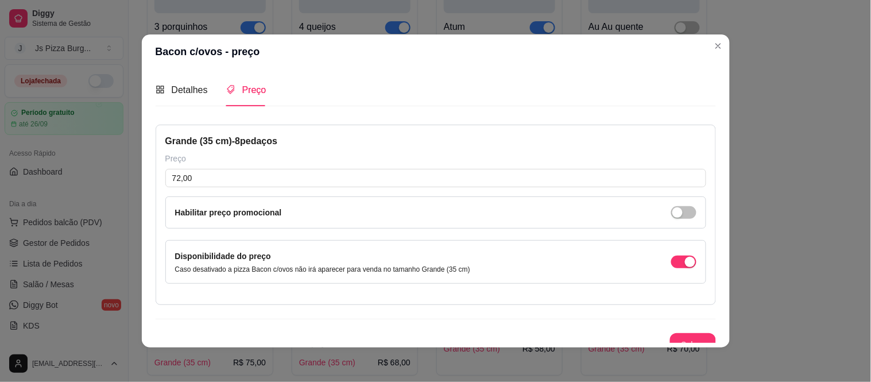
click at [245, 93] on span "Preço" at bounding box center [254, 90] width 24 height 10
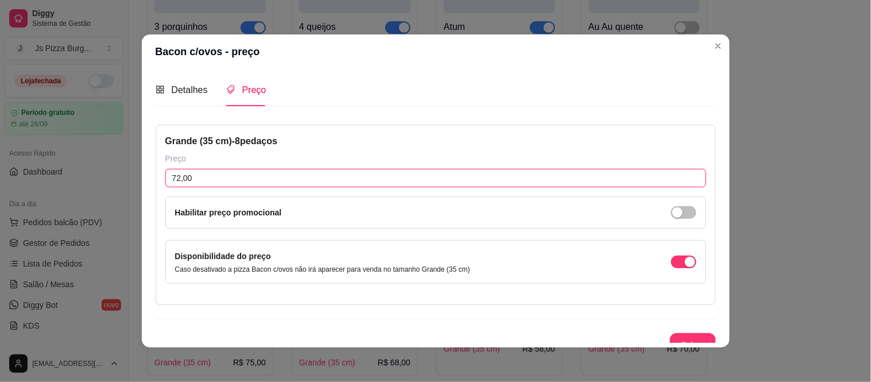
click at [174, 179] on input "72,00" at bounding box center [435, 178] width 541 height 18
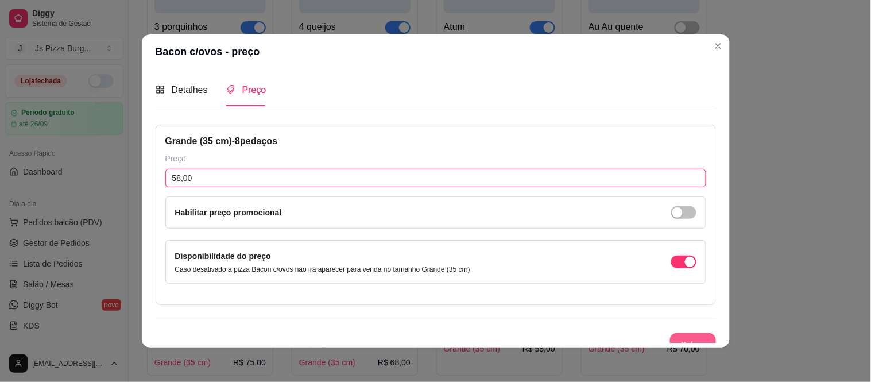
type input "58,00"
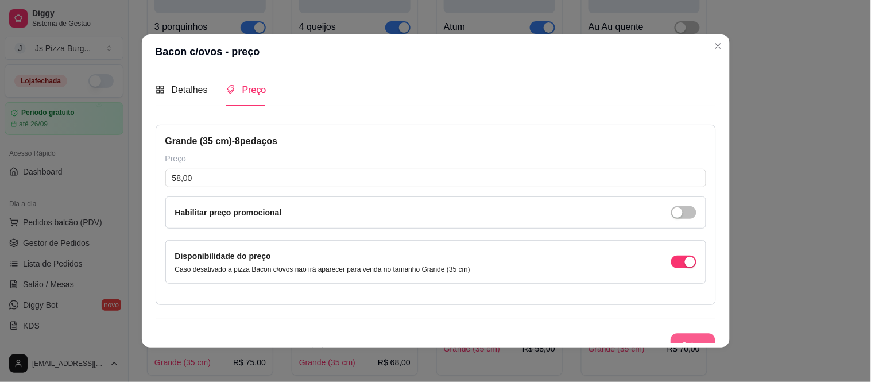
click at [684, 339] on button "Salvar" at bounding box center [692, 344] width 45 height 22
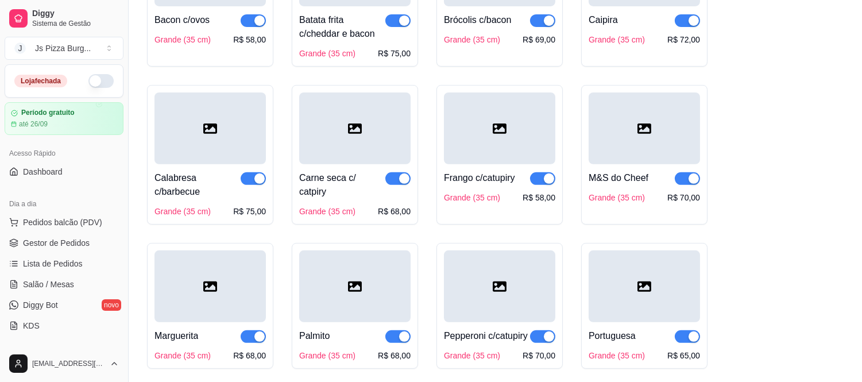
scroll to position [841, 0]
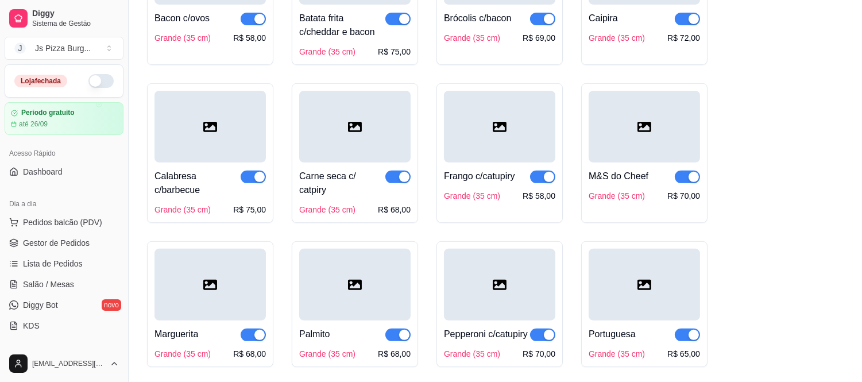
click at [225, 203] on div "Calabresa c/barbecue Grande (35 cm) R$ 75,00" at bounding box center [209, 188] width 111 height 53
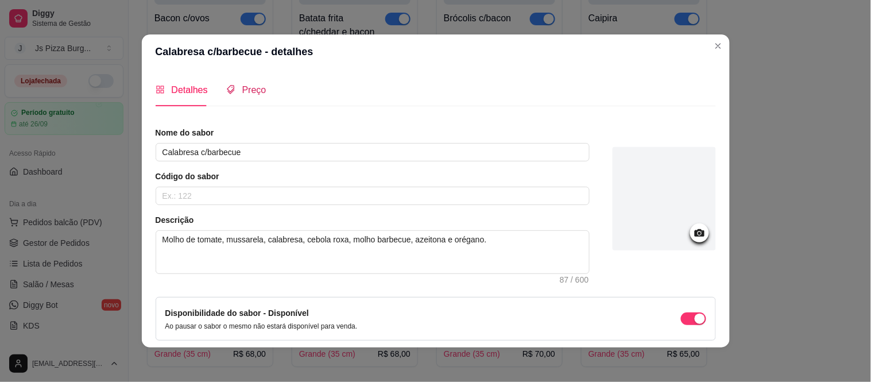
click at [254, 91] on span "Preço" at bounding box center [254, 90] width 24 height 10
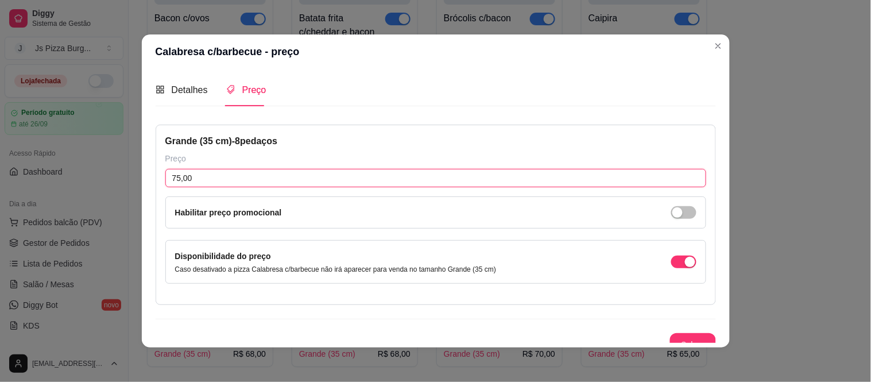
click at [174, 179] on input "75,00" at bounding box center [435, 178] width 541 height 18
type input "68,00"
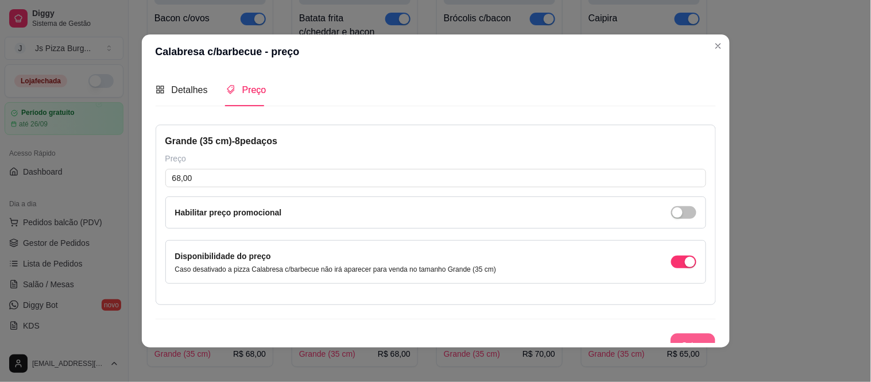
click at [695, 338] on button "Salvar" at bounding box center [692, 344] width 45 height 22
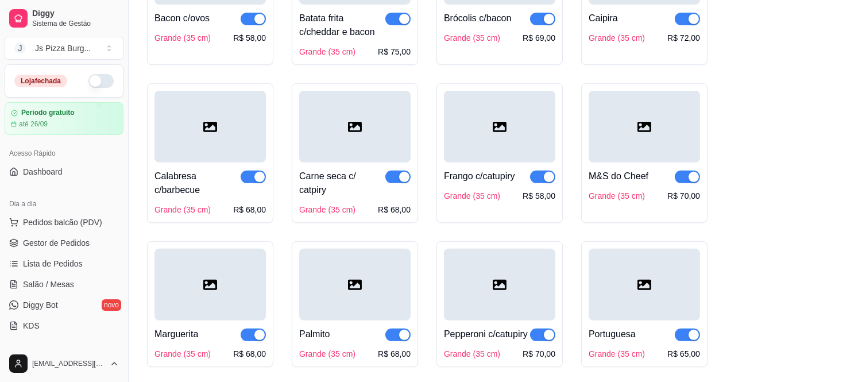
click at [661, 194] on div "Grande (35 cm) R$ 70,00" at bounding box center [643, 195] width 111 height 11
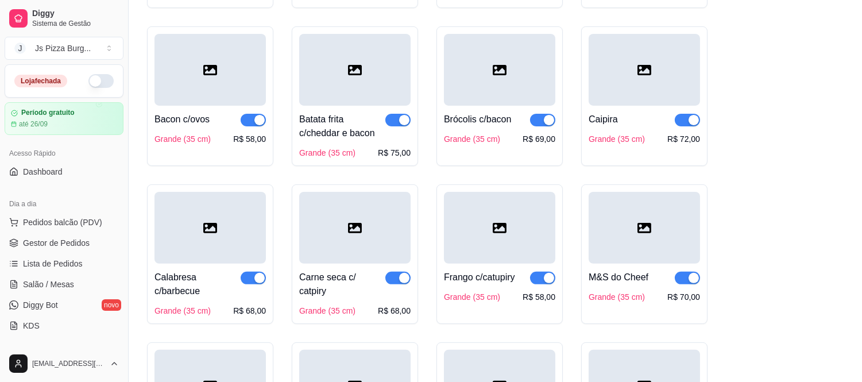
scroll to position [739, 0]
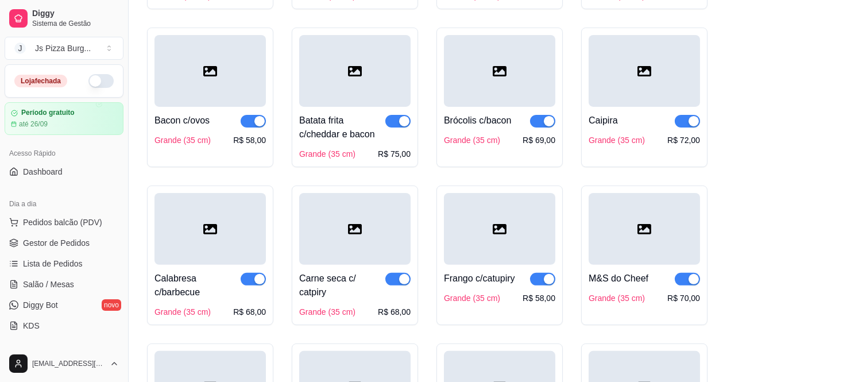
click at [461, 98] on div at bounding box center [499, 71] width 111 height 72
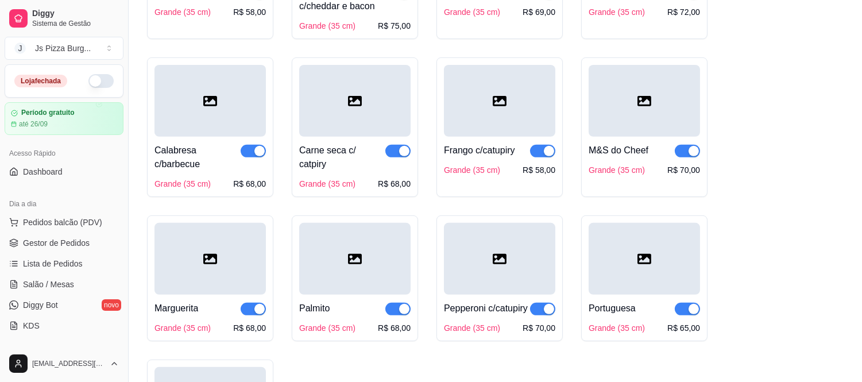
scroll to position [841, 0]
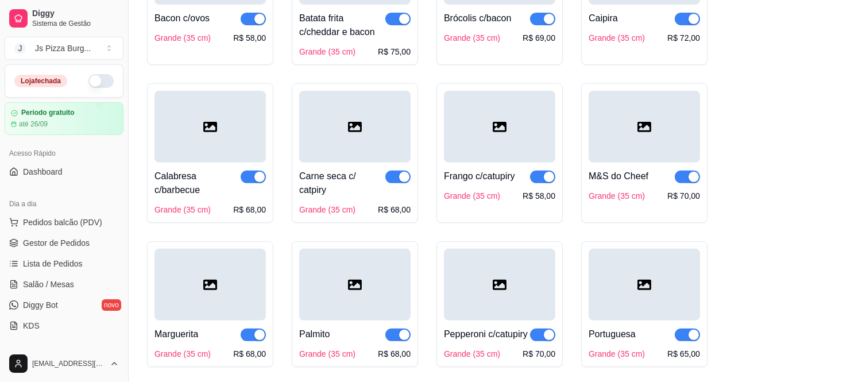
click at [538, 207] on div "Frango c/catupiry Grande (35 cm) R$ 58,00" at bounding box center [499, 152] width 126 height 139
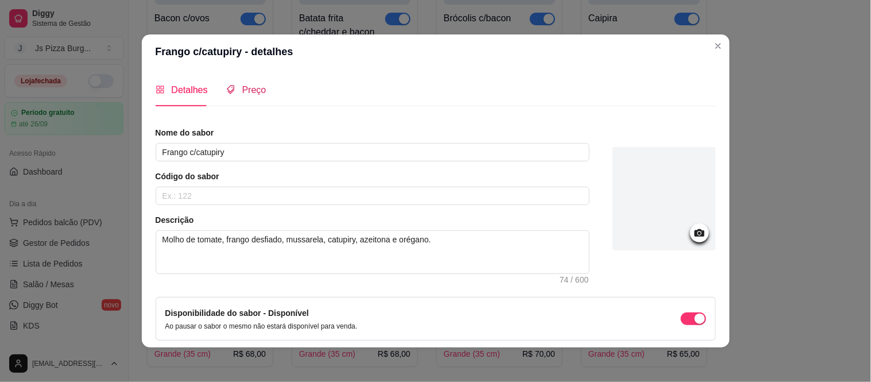
click at [251, 90] on span "Preço" at bounding box center [254, 90] width 24 height 10
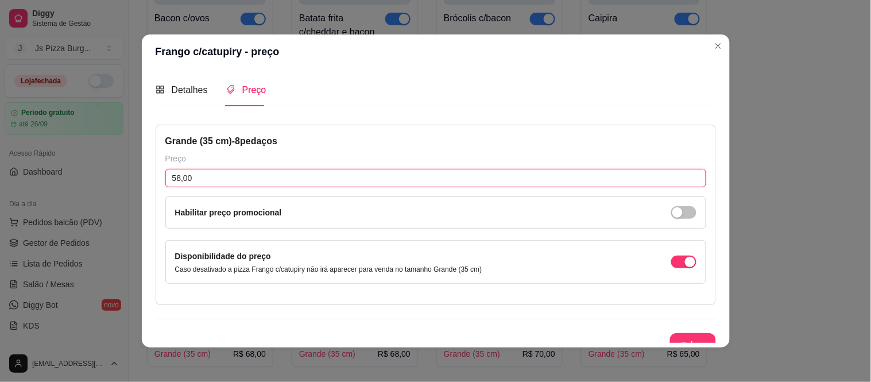
click at [186, 180] on input "58,00" at bounding box center [435, 178] width 541 height 18
type input "65,00"
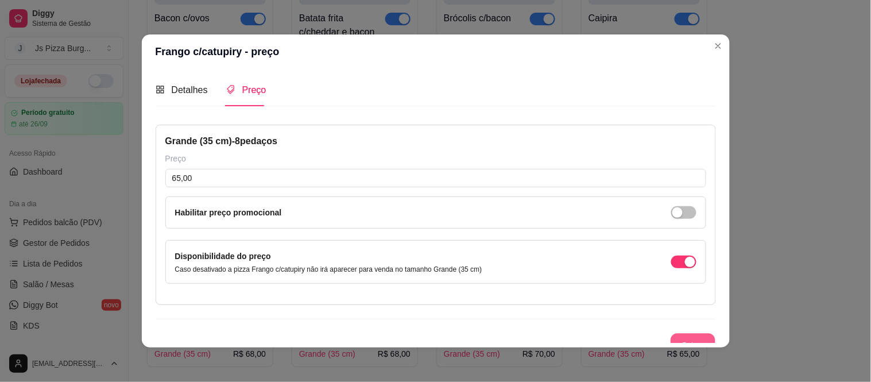
click at [678, 338] on button "Salvar" at bounding box center [692, 344] width 45 height 22
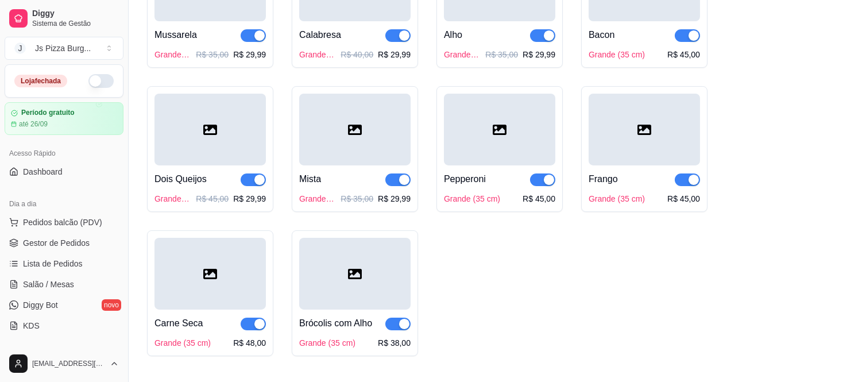
scroll to position [204, 0]
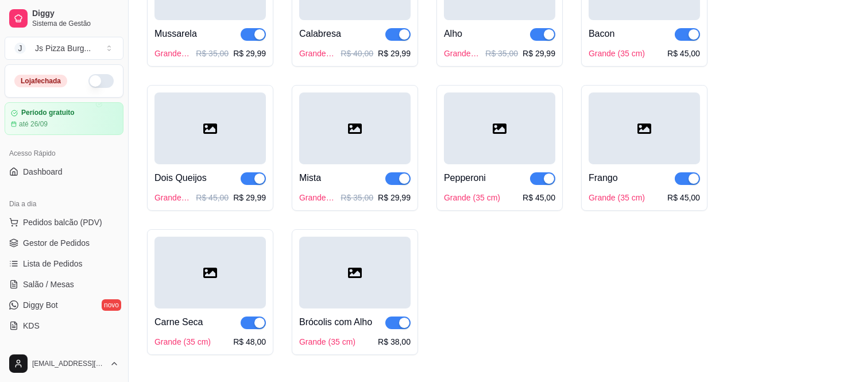
drag, startPoint x: 747, startPoint y: 68, endPoint x: 798, endPoint y: 44, distance: 55.7
click at [798, 44] on div "Mussarela Grande (35 cm) R$ 35,00 R$ 29,99 Calabresa Grande (35 cm) R$ 40,00 R$…" at bounding box center [495, 148] width 696 height 414
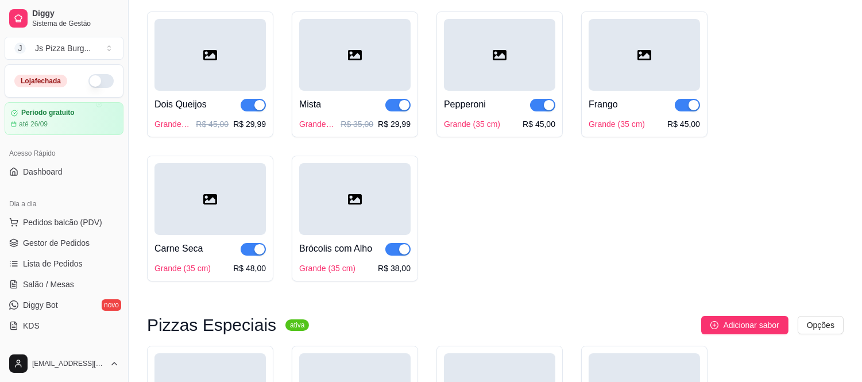
scroll to position [280, 0]
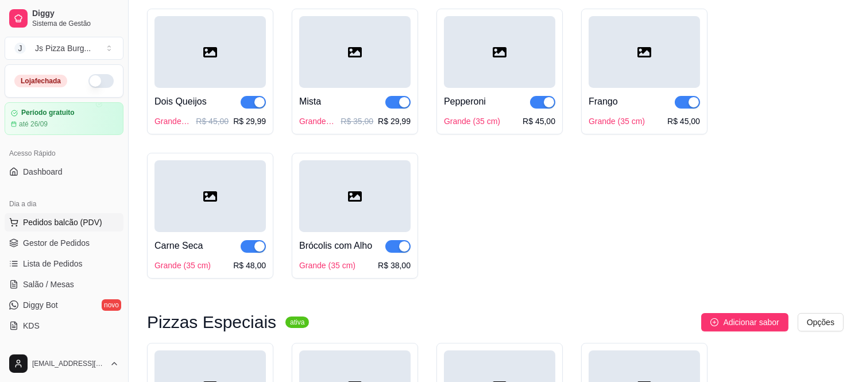
click at [101, 219] on button "Pedidos balcão (PDV)" at bounding box center [64, 222] width 119 height 18
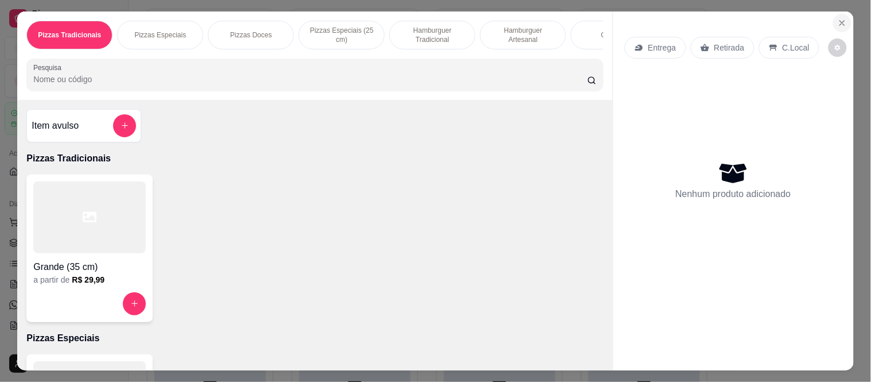
click at [833, 24] on button "Close" at bounding box center [842, 23] width 18 height 18
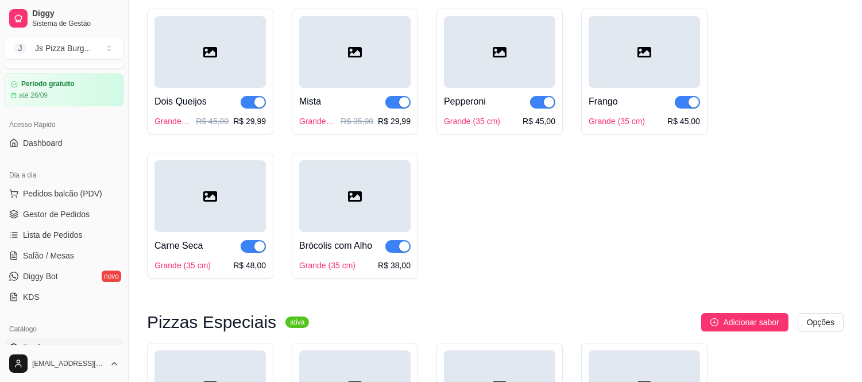
scroll to position [25, 0]
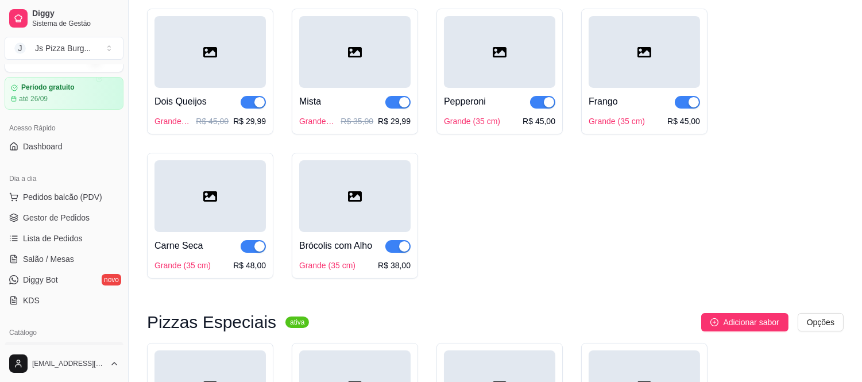
click at [587, 181] on div "Mussarela Grande (35 cm) R$ 35,00 R$ 29,99 Calabresa Grande (35 cm) R$ 40,00 R$…" at bounding box center [495, 72] width 696 height 414
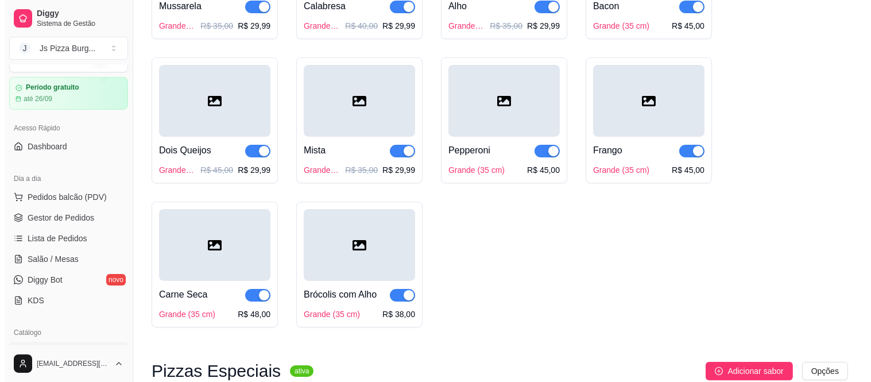
scroll to position [230, 0]
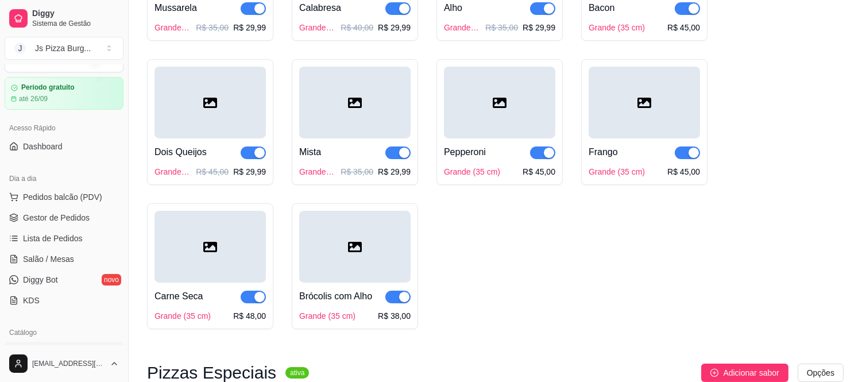
click at [689, 88] on div at bounding box center [643, 103] width 111 height 72
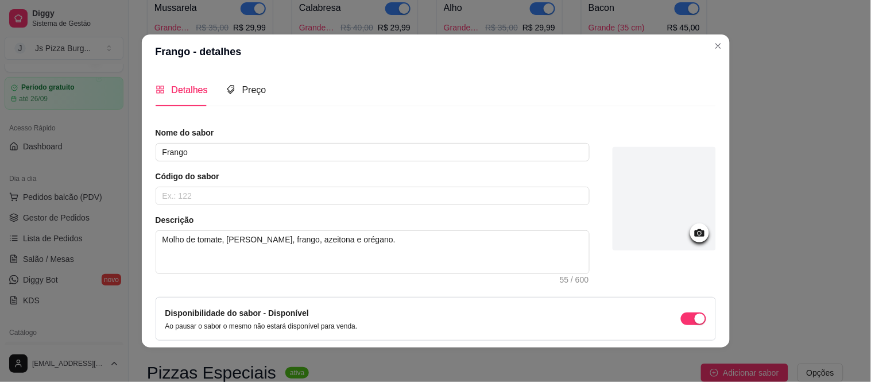
click at [695, 231] on div at bounding box center [663, 198] width 103 height 103
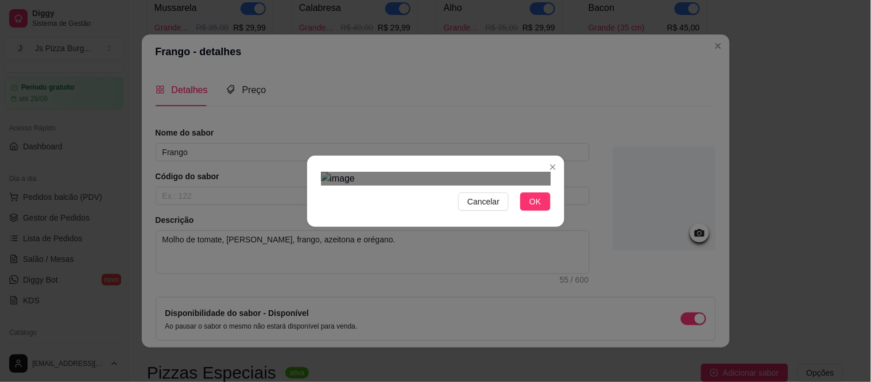
click at [428, 208] on div "Use the arrow keys to move the crop selection area" at bounding box center [447, 311] width 207 height 207
click at [536, 211] on button "OK" at bounding box center [535, 201] width 30 height 18
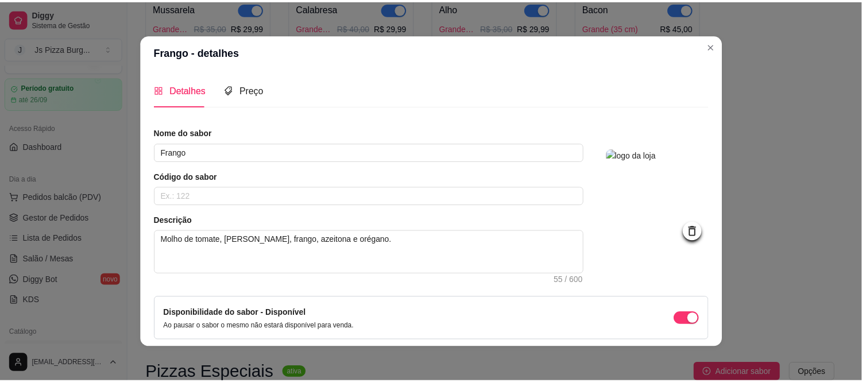
scroll to position [48, 0]
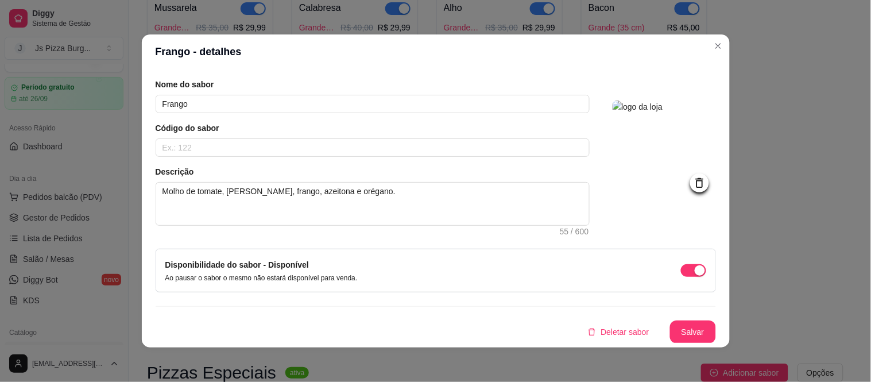
click at [678, 346] on div "Detalhes Preço Nome do sabor Frango Código do sabor Descrição Molho de tomate, …" at bounding box center [436, 208] width 588 height 278
click at [678, 338] on button "Salvar" at bounding box center [692, 332] width 45 height 22
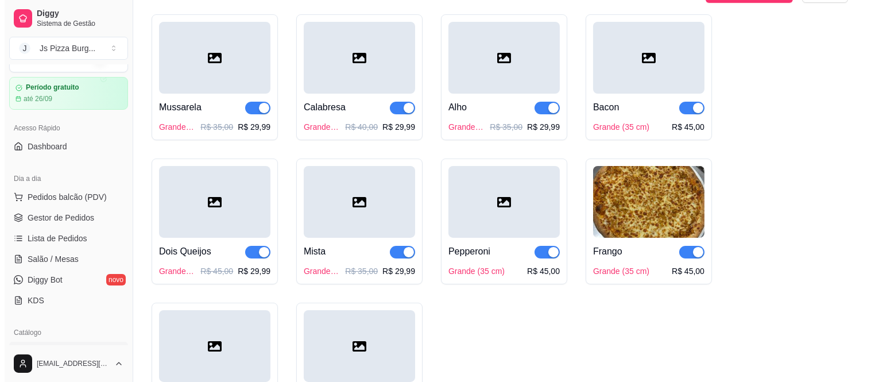
scroll to position [127, 0]
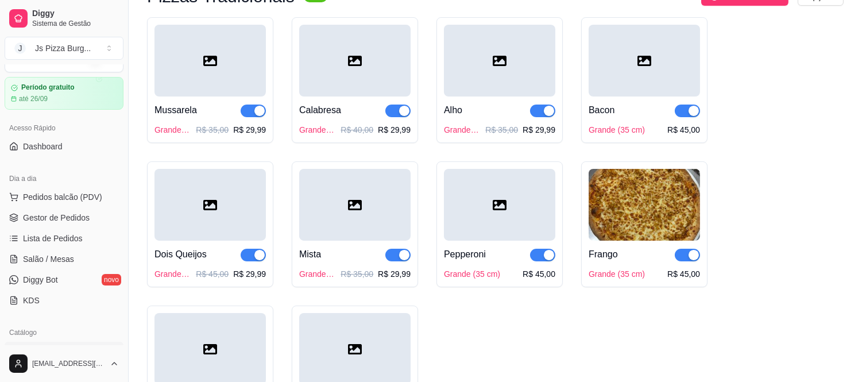
click at [665, 60] on div at bounding box center [643, 61] width 111 height 72
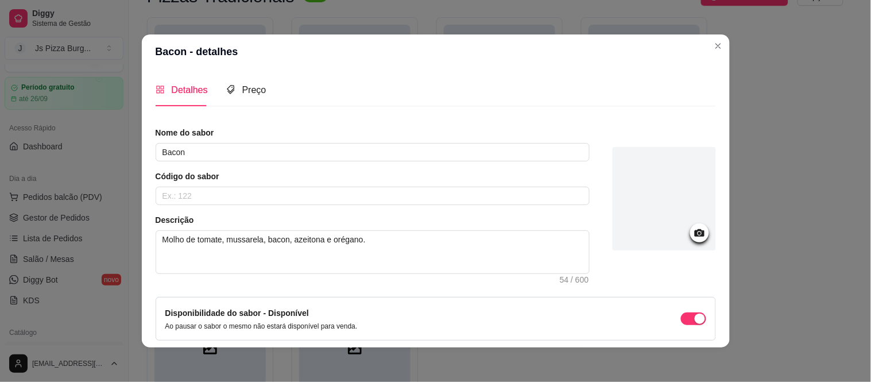
click at [690, 225] on div at bounding box center [699, 232] width 19 height 19
click at [690, 232] on div at bounding box center [699, 232] width 19 height 19
click at [693, 228] on icon at bounding box center [699, 232] width 13 height 13
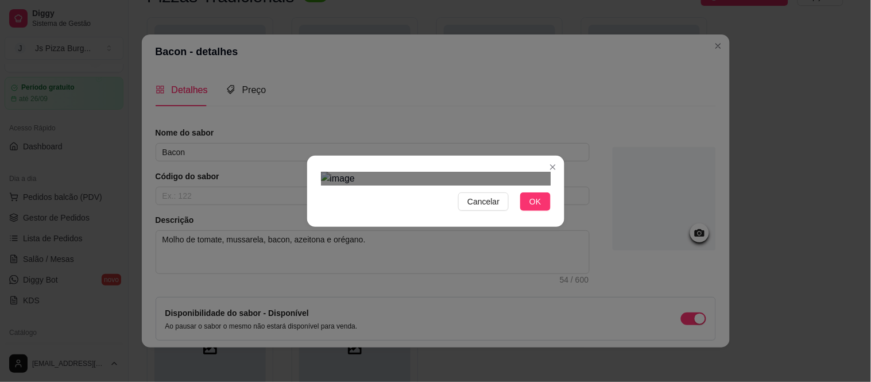
click at [430, 228] on div "Use the arrow keys to move the crop selection area" at bounding box center [436, 331] width 207 height 207
click at [536, 208] on span "OK" at bounding box center [534, 201] width 11 height 13
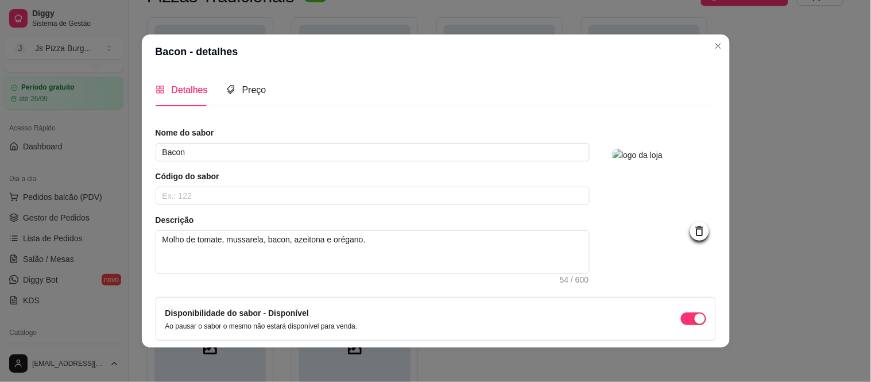
scroll to position [48, 0]
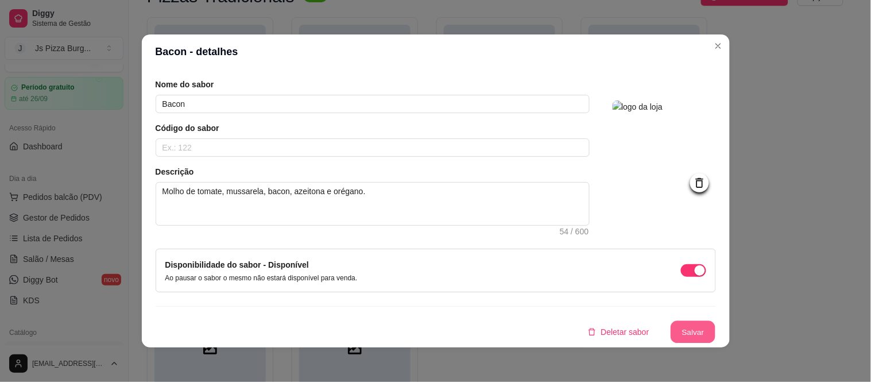
click at [697, 328] on button "Salvar" at bounding box center [692, 332] width 45 height 22
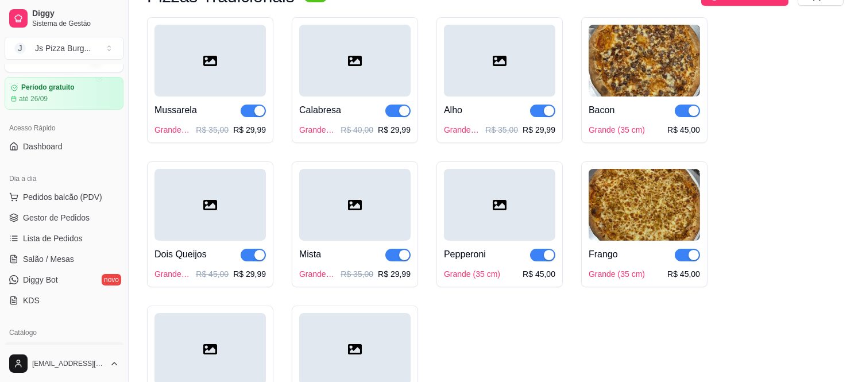
click at [374, 82] on div at bounding box center [354, 61] width 111 height 72
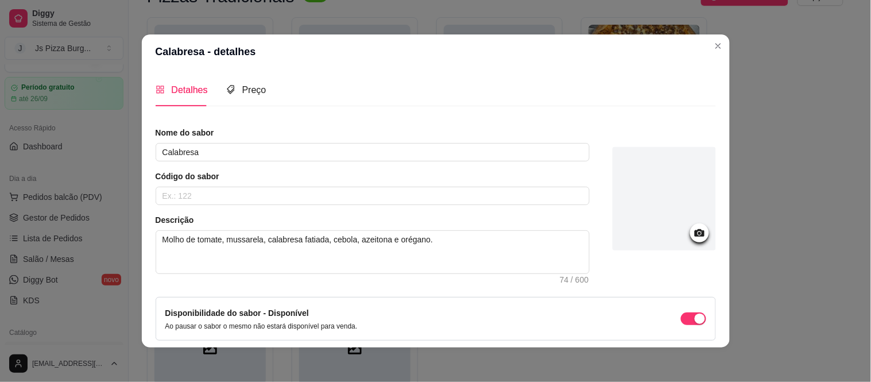
click at [693, 234] on icon at bounding box center [699, 232] width 13 height 13
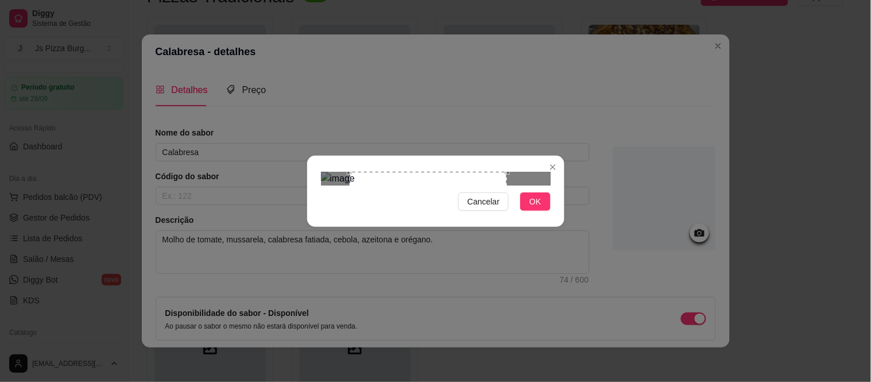
click at [506, 238] on div "Use the arrow keys to move the crop selection area" at bounding box center [428, 250] width 157 height 157
click at [451, 199] on div "Use the arrow keys to move the crop selection area" at bounding box center [430, 250] width 157 height 157
click at [535, 208] on span "OK" at bounding box center [534, 201] width 11 height 13
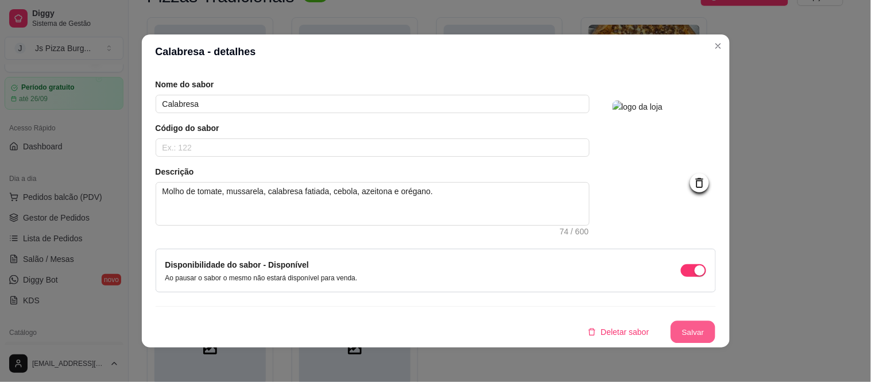
click at [681, 333] on button "Salvar" at bounding box center [692, 332] width 45 height 22
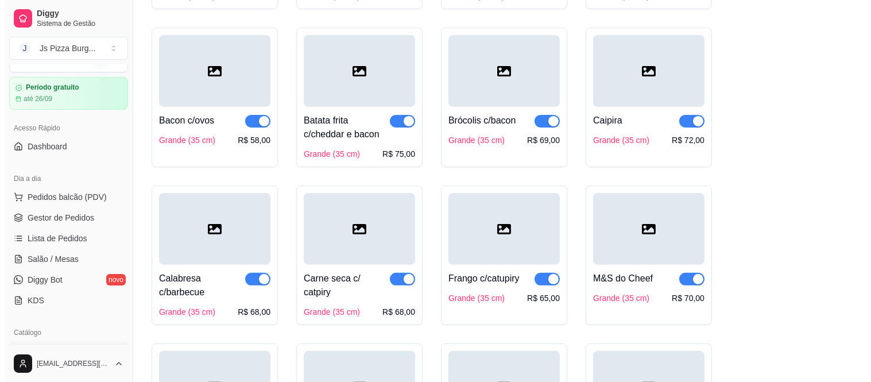
scroll to position [765, 0]
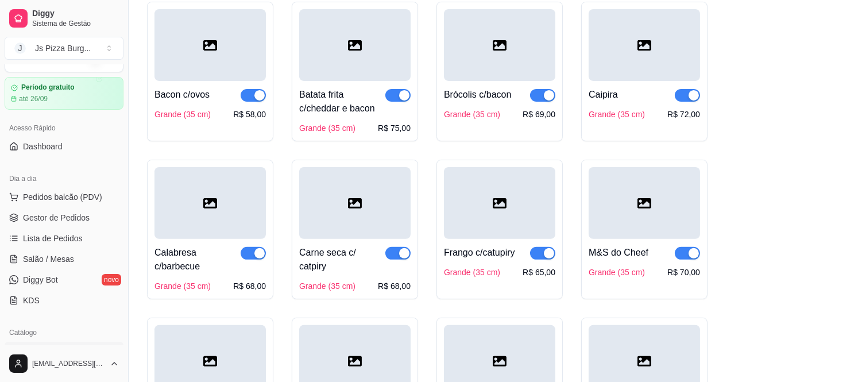
click at [506, 192] on div at bounding box center [499, 203] width 111 height 72
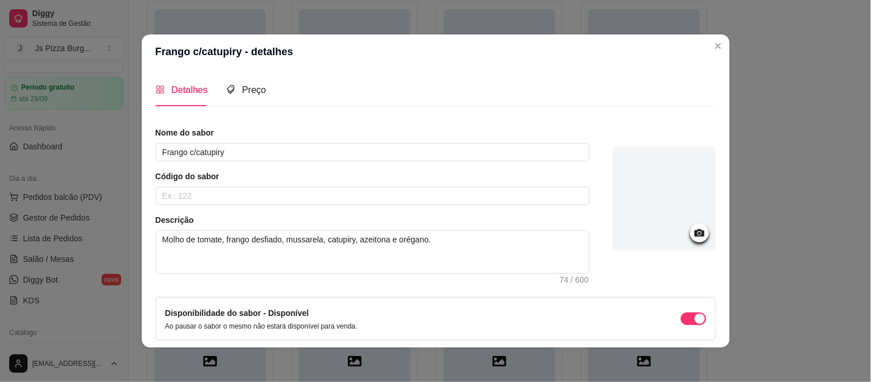
click at [690, 224] on div at bounding box center [699, 232] width 19 height 19
click at [693, 228] on icon at bounding box center [699, 232] width 13 height 13
click at [694, 230] on icon at bounding box center [699, 232] width 10 height 7
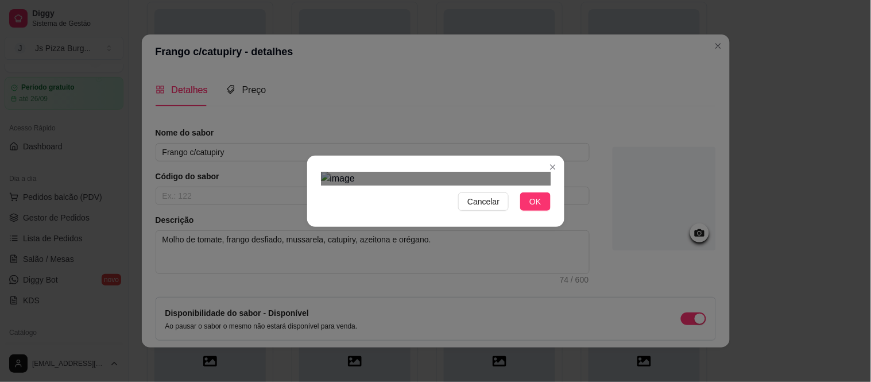
click at [448, 231] on div "Use the arrow keys to move the crop selection area" at bounding box center [443, 331] width 207 height 207
click at [530, 208] on span "OK" at bounding box center [534, 201] width 11 height 13
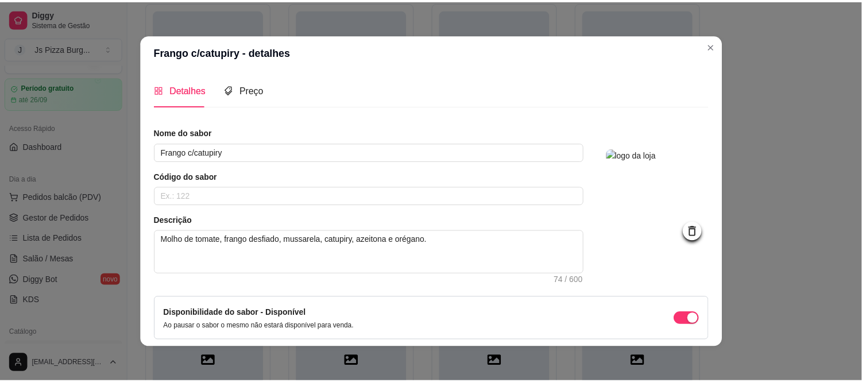
scroll to position [48, 0]
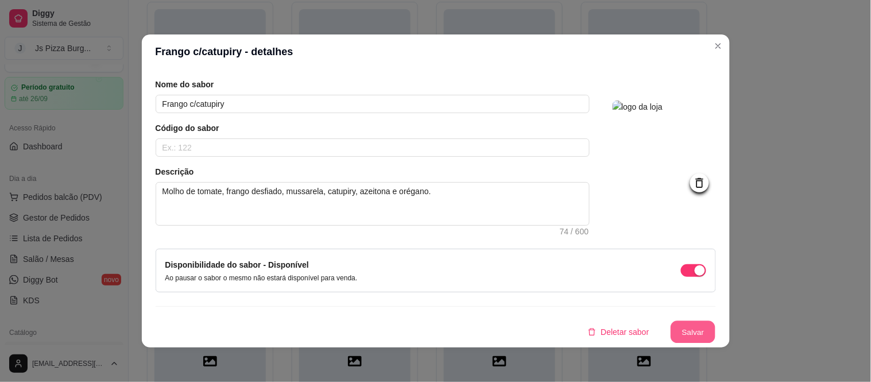
click at [691, 329] on button "Salvar" at bounding box center [692, 332] width 45 height 22
